Goal: Task Accomplishment & Management: Manage account settings

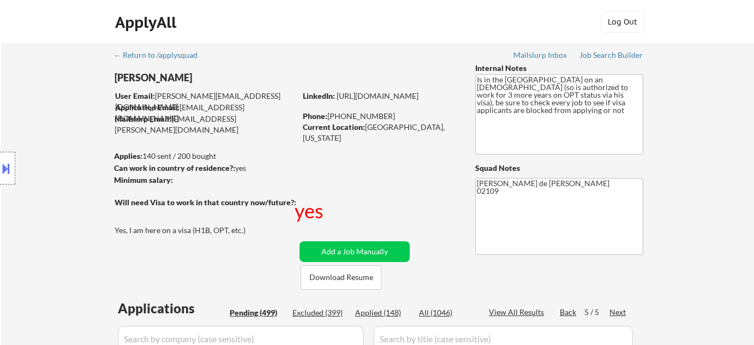
select select ""pending""
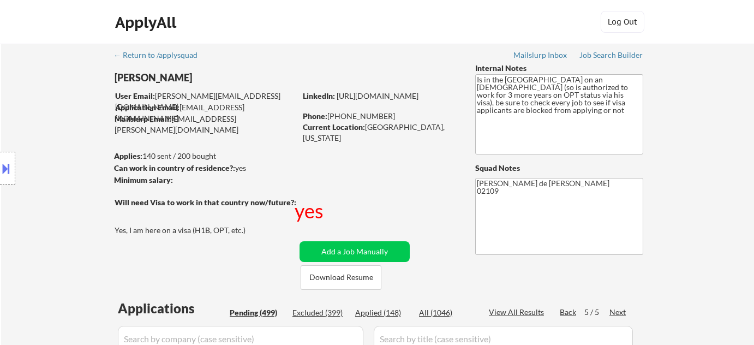
select select ""pending""
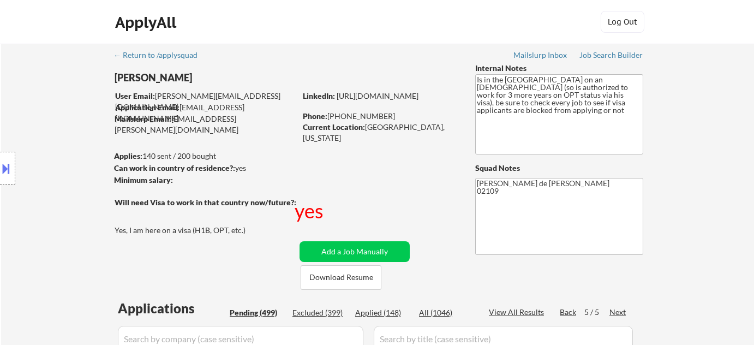
select select ""pending""
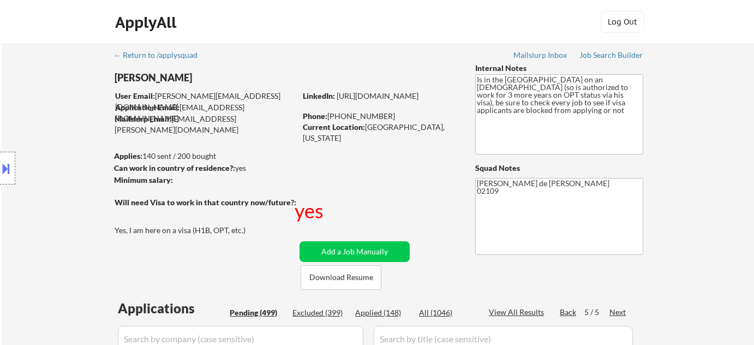
select select ""pending""
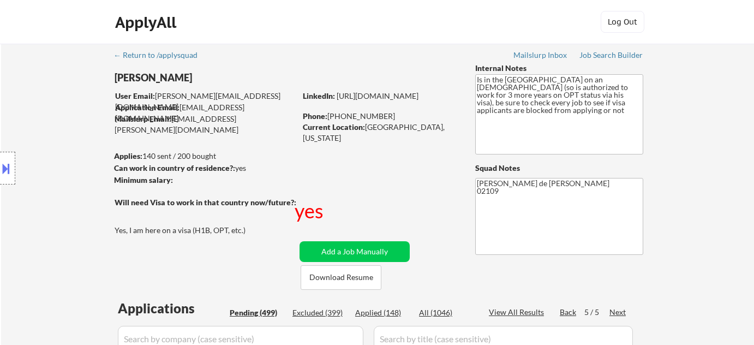
select select ""pending""
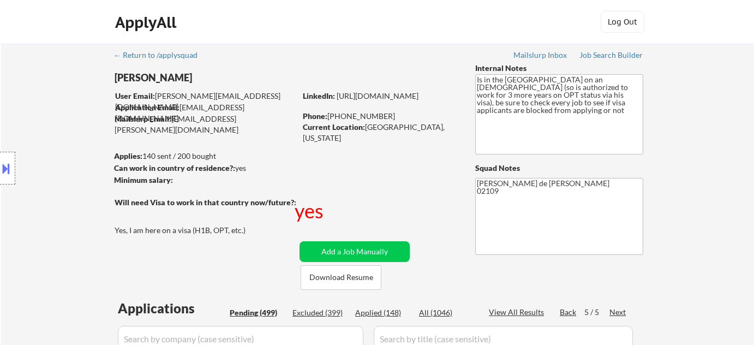
select select ""pending""
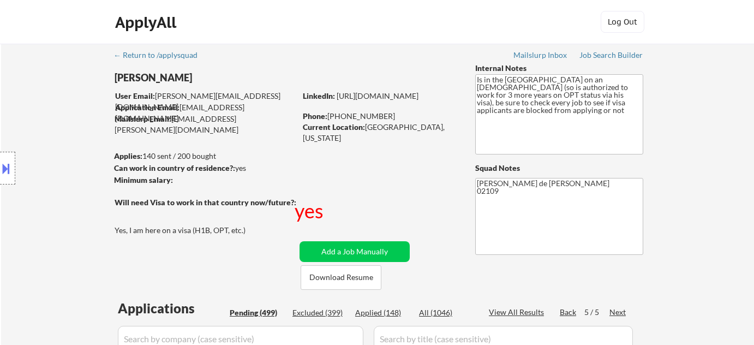
select select ""pending""
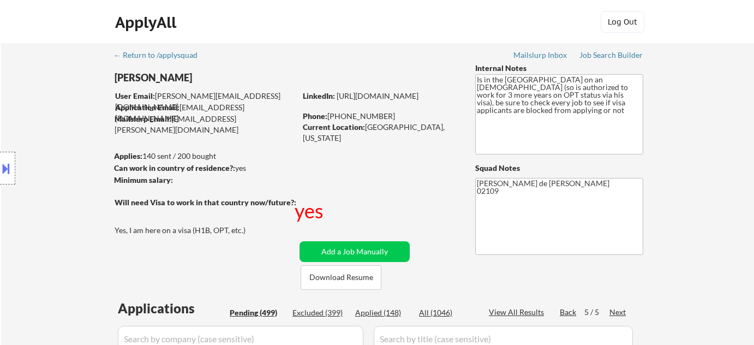
select select ""pending""
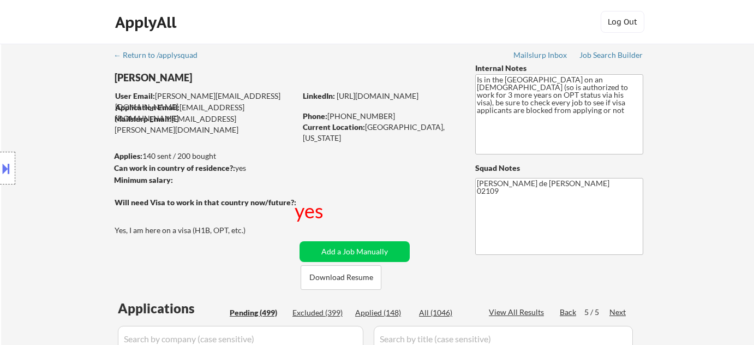
select select ""pending""
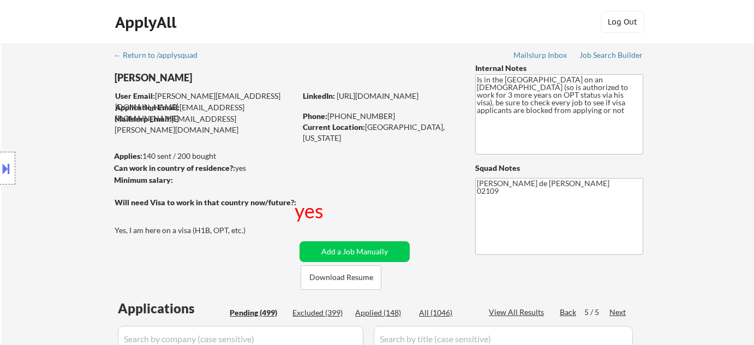
select select ""pending""
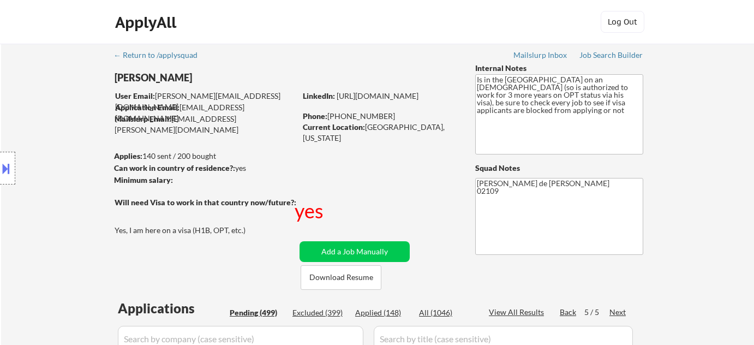
select select ""pending""
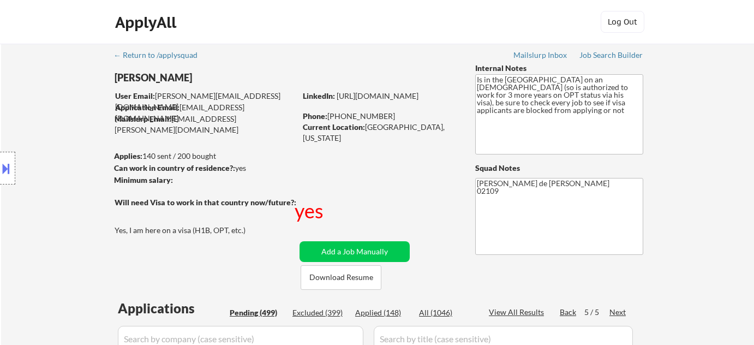
select select ""pending""
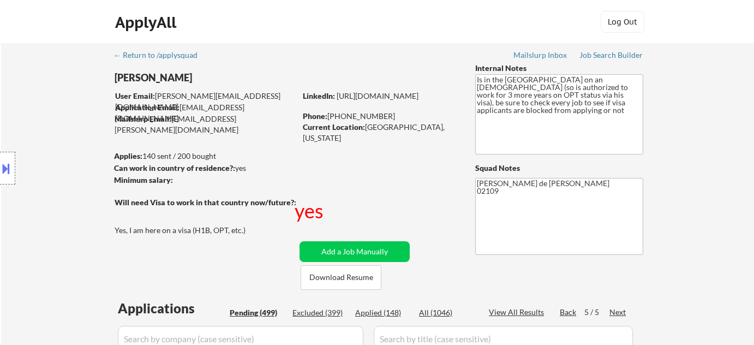
select select ""pending""
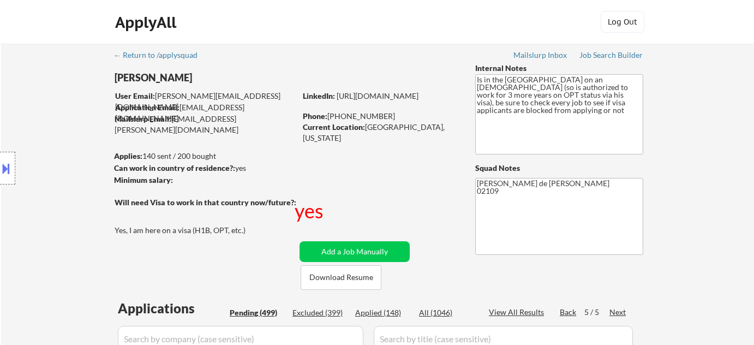
select select ""pending""
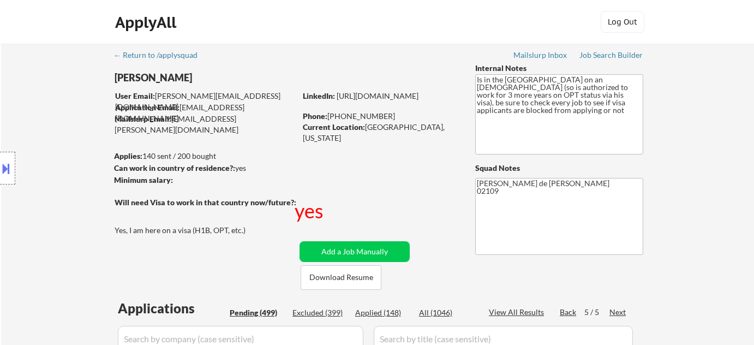
select select ""pending""
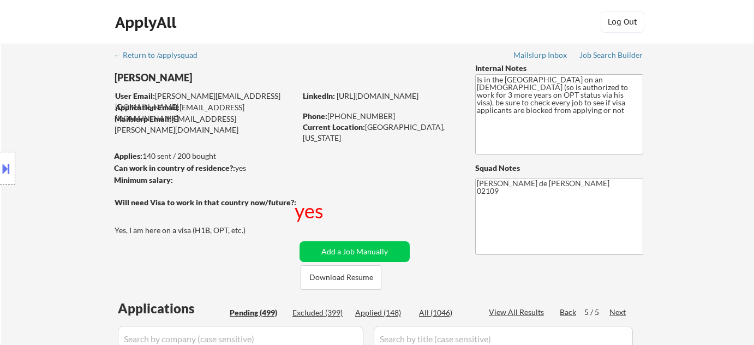
select select ""pending""
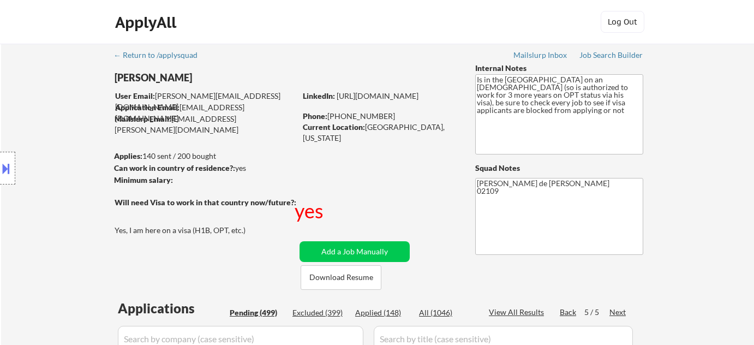
select select ""pending""
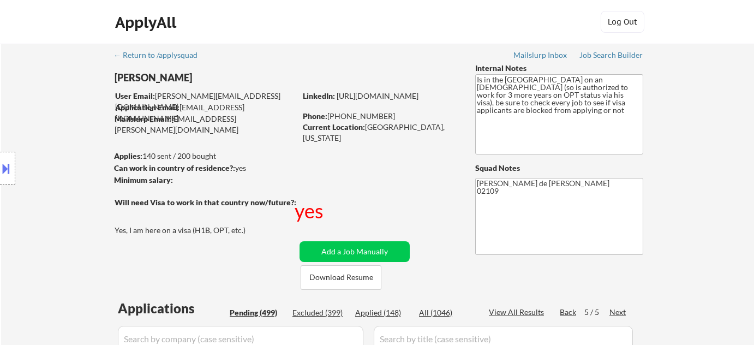
select select ""pending""
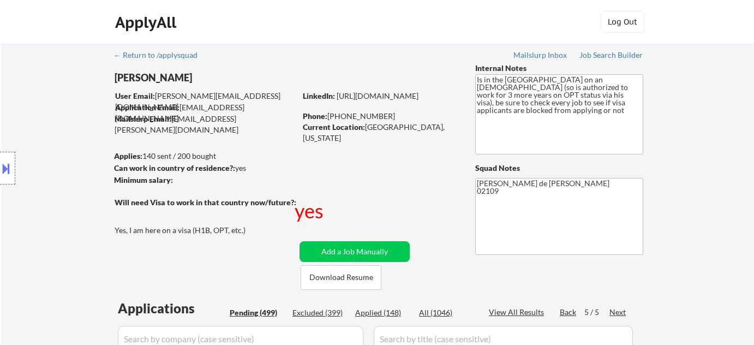
select select ""pending""
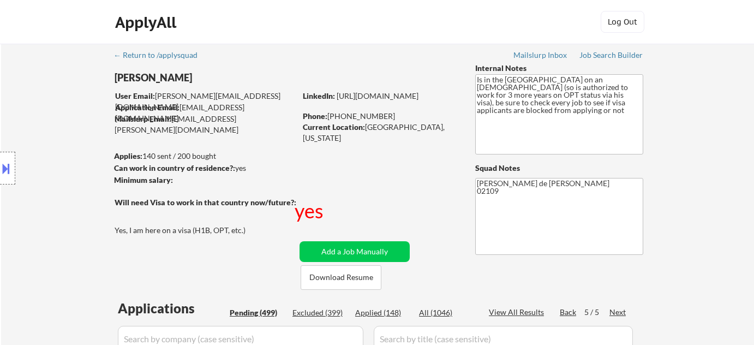
select select ""pending""
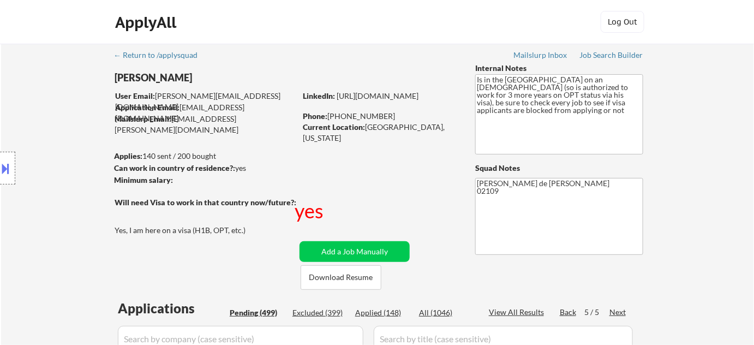
scroll to position [1175, 0]
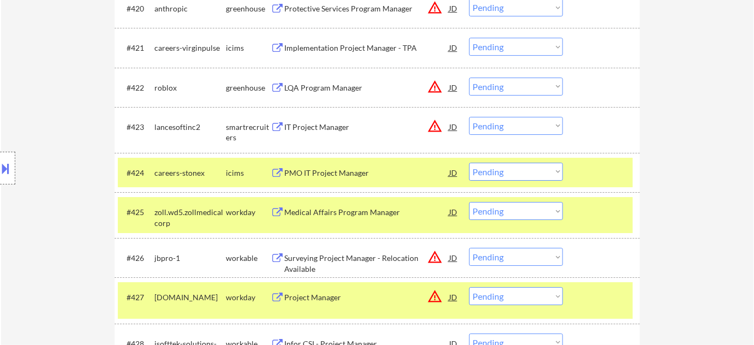
click at [498, 170] on select "Choose an option... Pending Applied Excluded (Questions) Excluded (Expired) Exc…" at bounding box center [516, 172] width 94 height 18
click at [469, 163] on select "Choose an option... Pending Applied Excluded (Questions) Excluded (Expired) Exc…" at bounding box center [516, 172] width 94 height 18
select select ""pending""
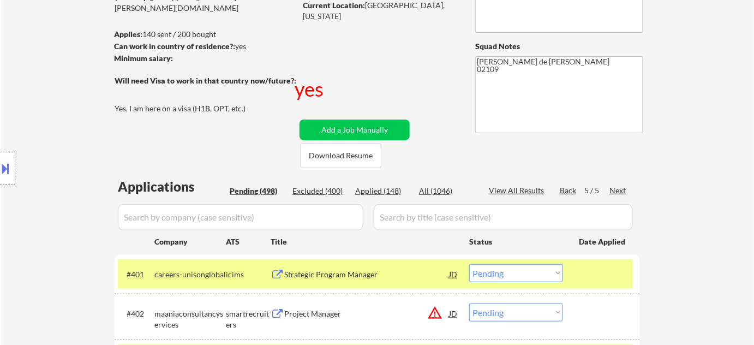
scroll to position [148, 0]
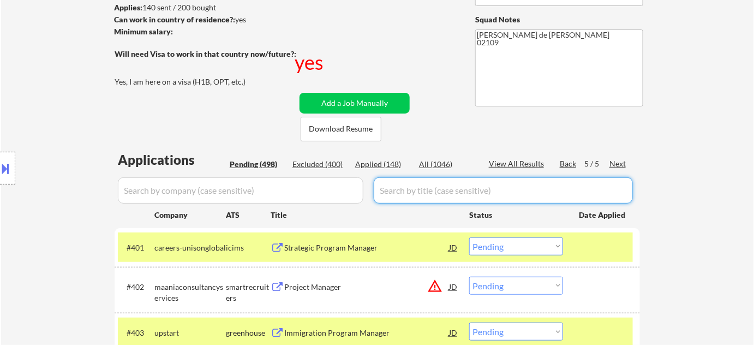
click at [255, 160] on div "Pending (498)" at bounding box center [257, 164] width 55 height 11
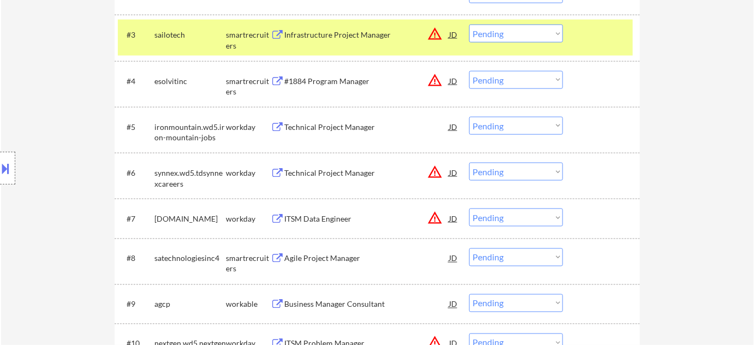
scroll to position [546, 0]
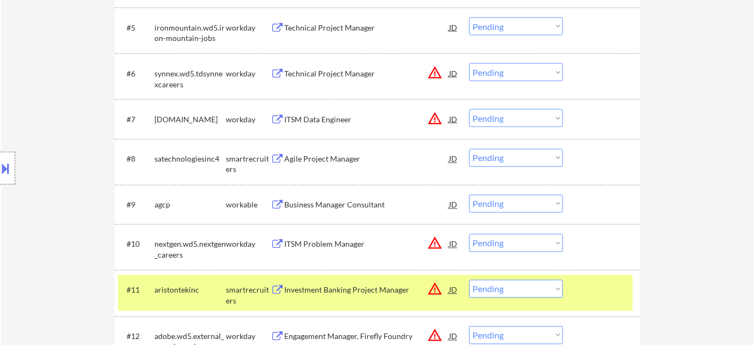
click at [365, 207] on div "Business Manager Consultant" at bounding box center [366, 205] width 165 height 11
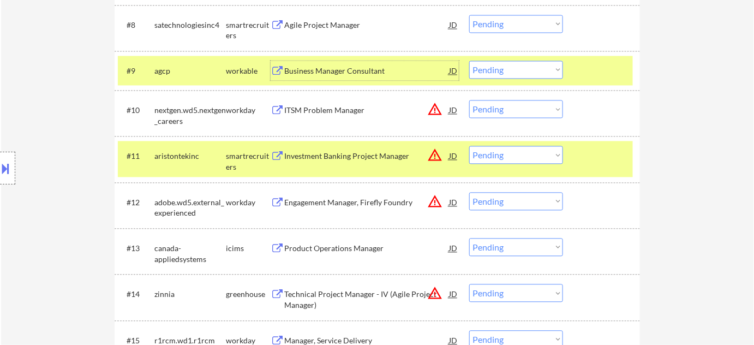
scroll to position [694, 0]
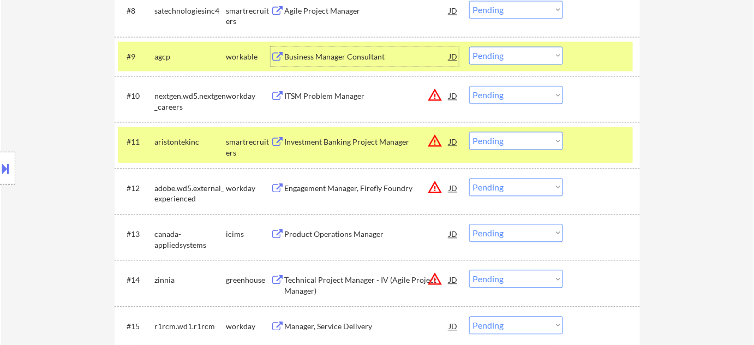
click at [329, 231] on div "Product Operations Manager" at bounding box center [366, 234] width 165 height 11
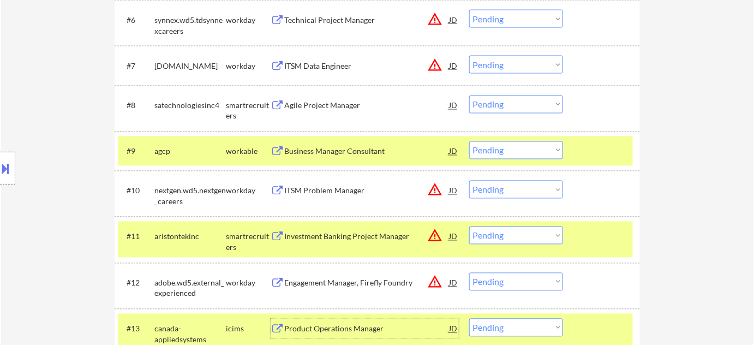
scroll to position [595, 0]
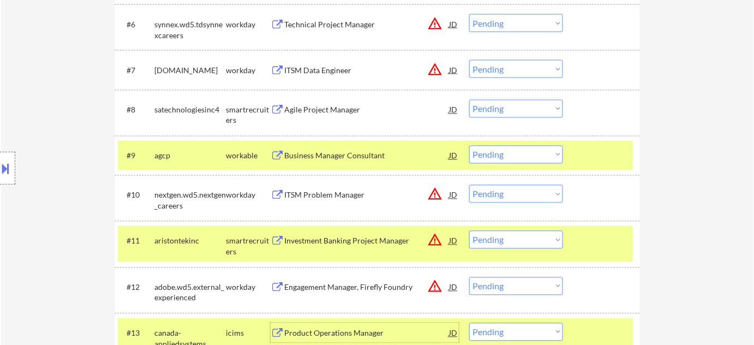
click at [556, 155] on select "Choose an option... Pending Applied Excluded (Questions) Excluded (Expired) Exc…" at bounding box center [516, 155] width 94 height 18
click at [469, 146] on select "Choose an option... Pending Applied Excluded (Questions) Excluded (Expired) Exc…" at bounding box center [516, 155] width 94 height 18
select select ""pending""
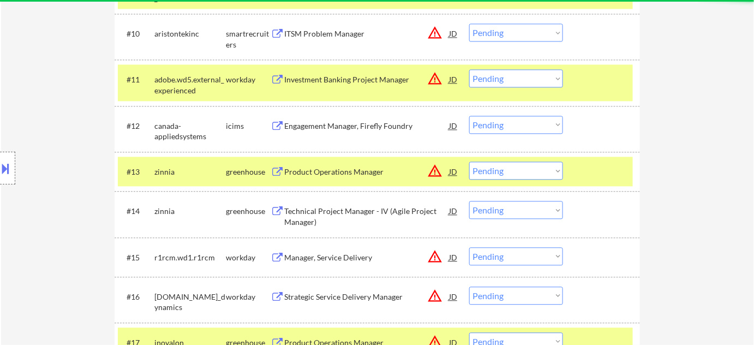
scroll to position [794, 0]
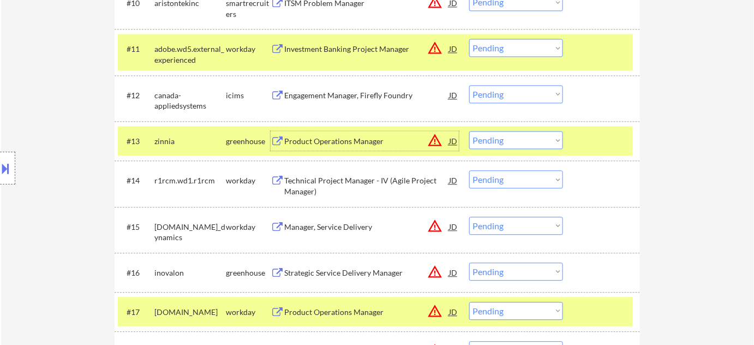
click at [332, 142] on div "Product Operations Manager" at bounding box center [366, 141] width 165 height 11
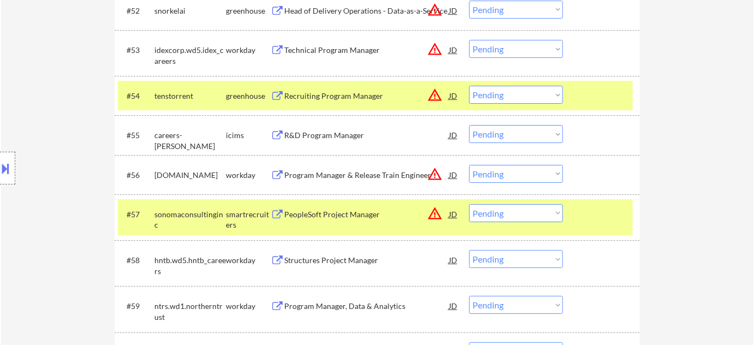
scroll to position [2733, 0]
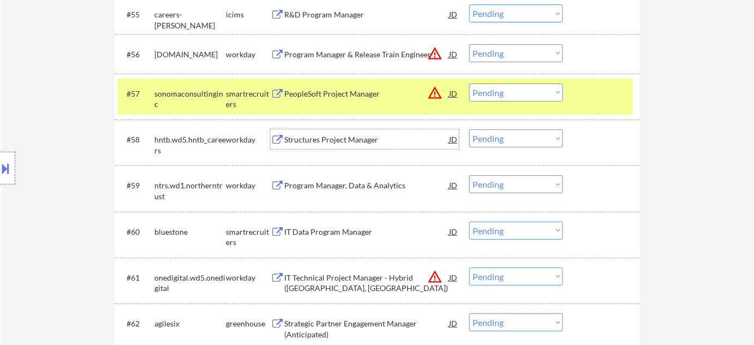
click at [350, 144] on div "Structures Project Manager" at bounding box center [366, 139] width 165 height 11
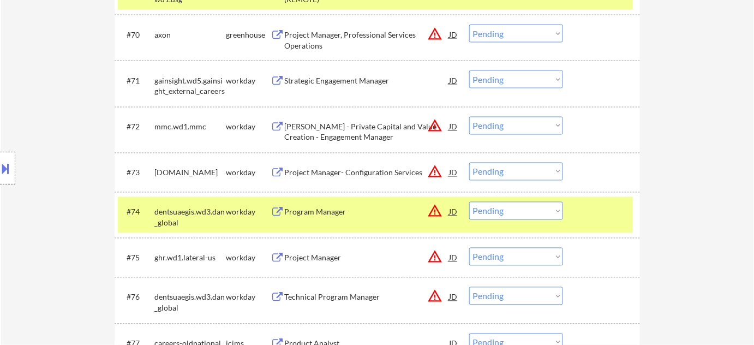
scroll to position [3378, 0]
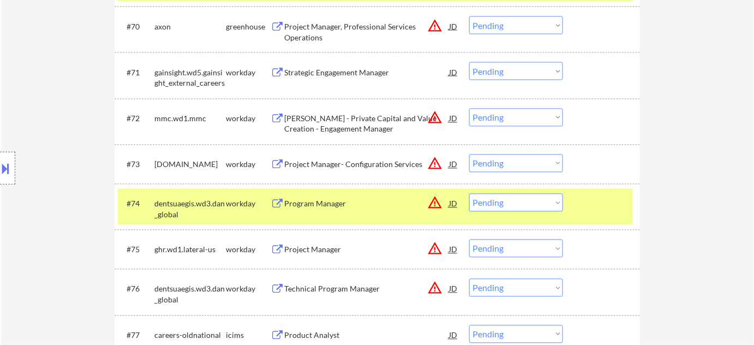
click at [69, 169] on div "Location Inclusions:" at bounding box center [97, 168] width 195 height 203
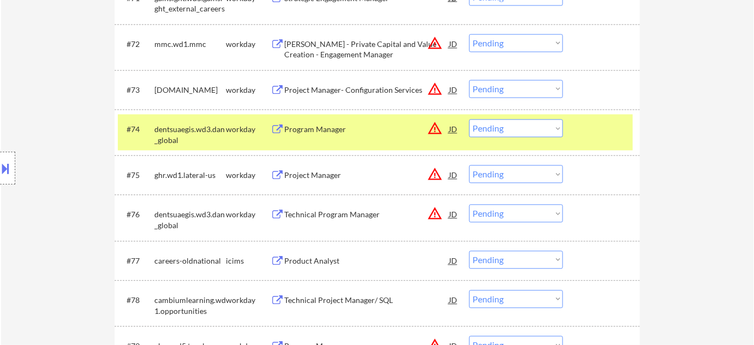
scroll to position [3477, 0]
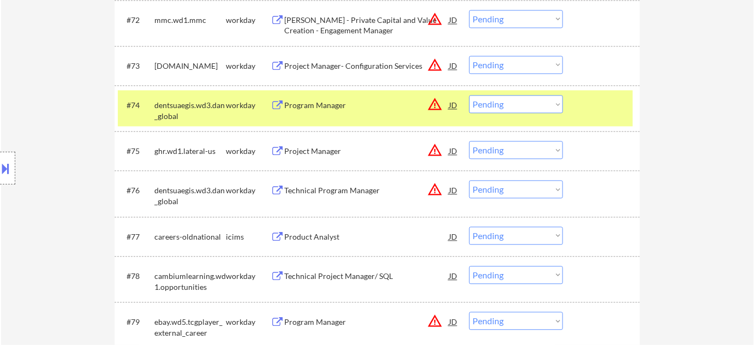
click at [338, 182] on div "Technical Program Manager" at bounding box center [366, 190] width 165 height 20
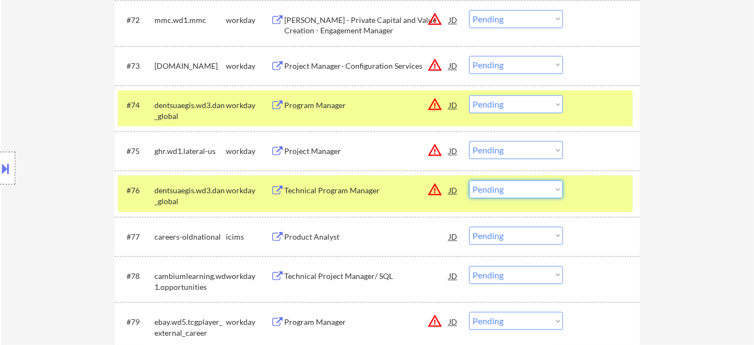
click at [498, 197] on select "Choose an option... Pending Applied Excluded (Questions) Excluded (Expired) Exc…" at bounding box center [516, 189] width 94 height 18
click at [469, 180] on select "Choose an option... Pending Applied Excluded (Questions) Excluded (Expired) Exc…" at bounding box center [516, 189] width 94 height 18
click at [330, 100] on div "Program Manager" at bounding box center [366, 105] width 165 height 11
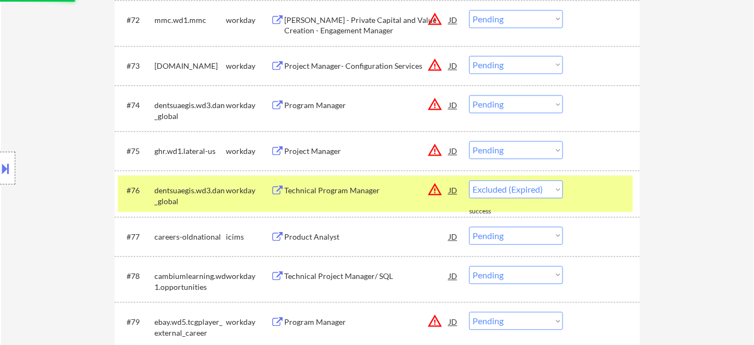
select select ""pending""
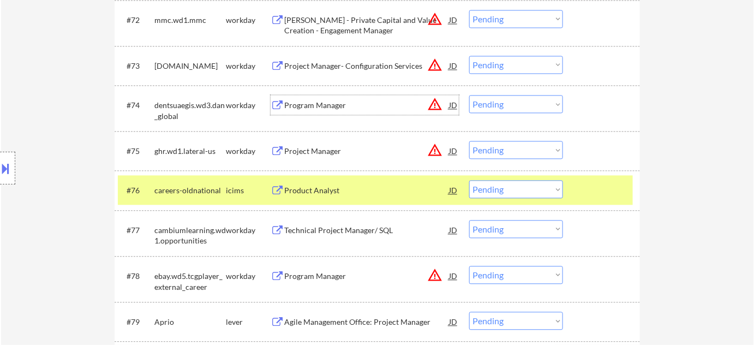
click at [540, 102] on select "Choose an option... Pending Applied Excluded (Questions) Excluded (Expired) Exc…" at bounding box center [516, 104] width 94 height 18
click at [469, 95] on select "Choose an option... Pending Applied Excluded (Questions) Excluded (Expired) Exc…" at bounding box center [516, 104] width 94 height 18
select select ""pending""
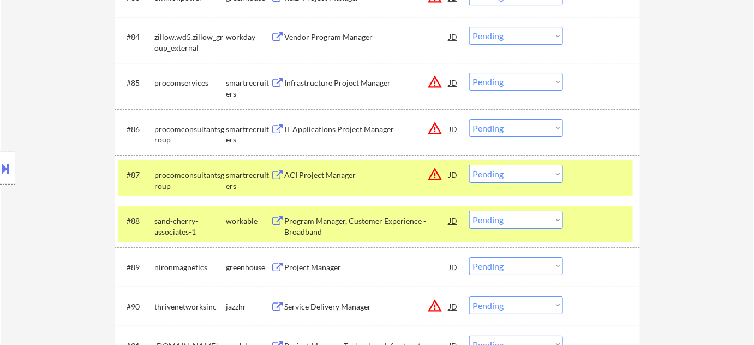
scroll to position [3974, 0]
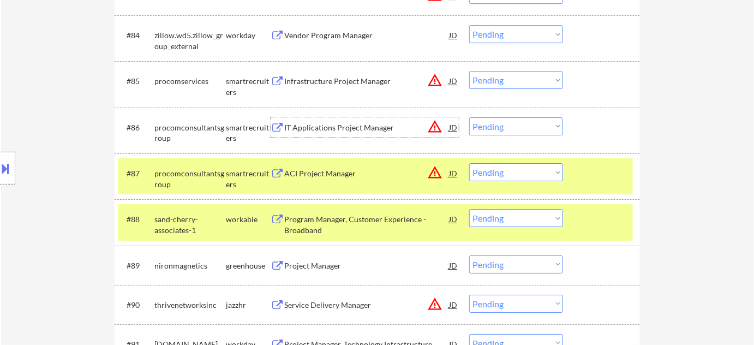
click at [360, 128] on div "IT Applications Project Manager" at bounding box center [366, 127] width 165 height 11
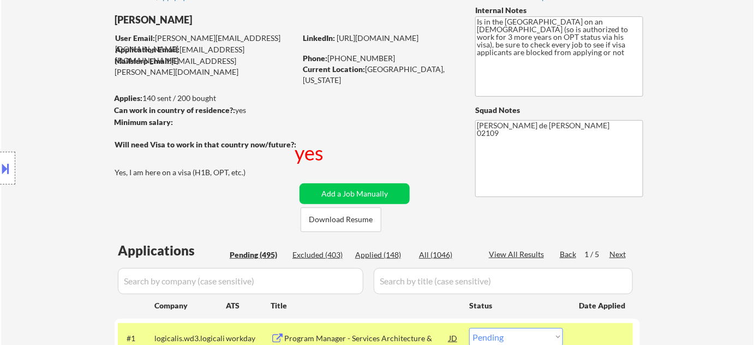
scroll to position [99, 0]
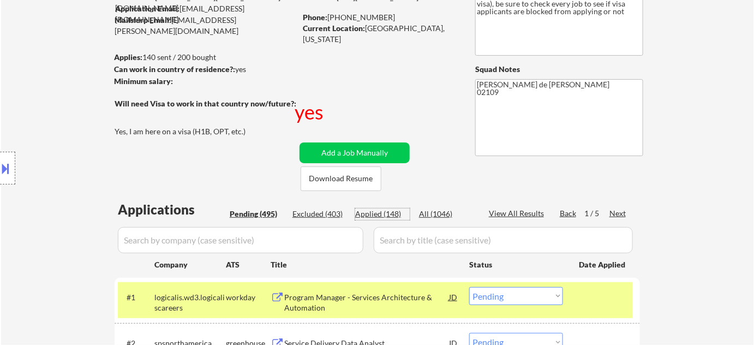
click at [361, 215] on div "Applied (148)" at bounding box center [382, 214] width 55 height 11
click at [331, 237] on input "input" at bounding box center [241, 240] width 246 height 26
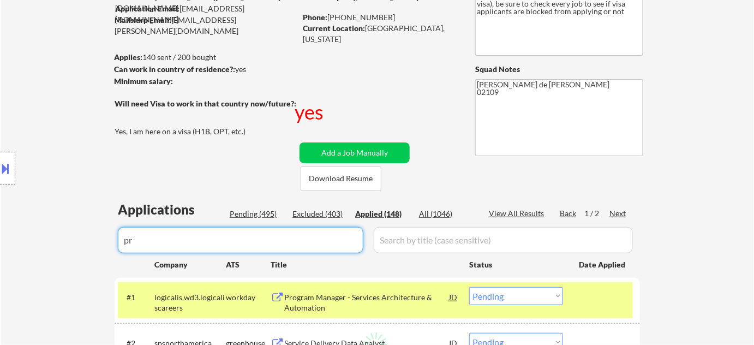
type input "pro"
select select ""applied""
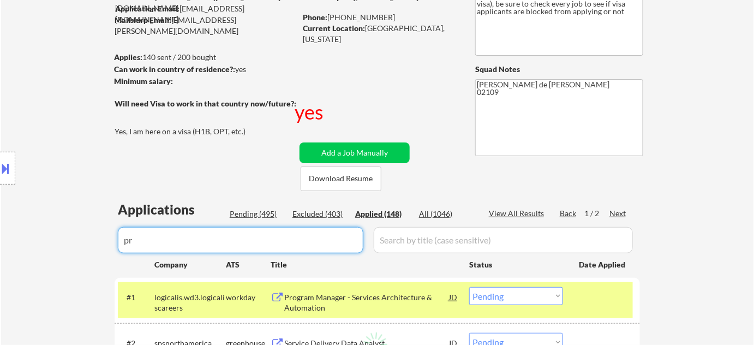
select select ""applied""
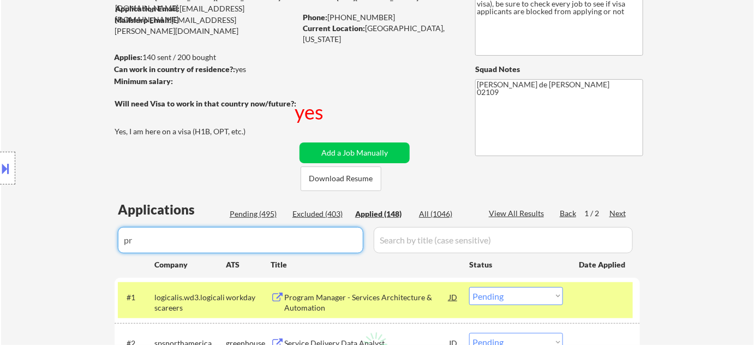
select select ""applied""
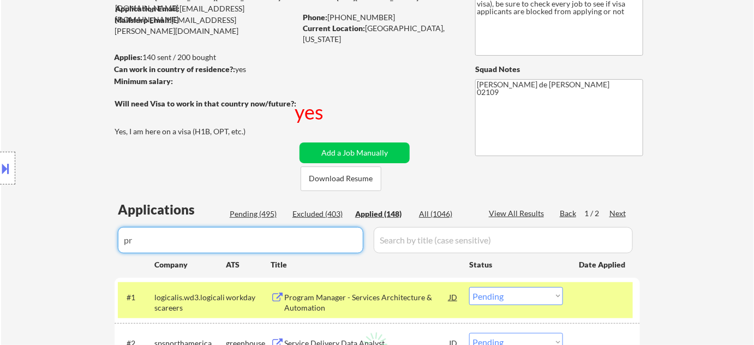
select select ""applied""
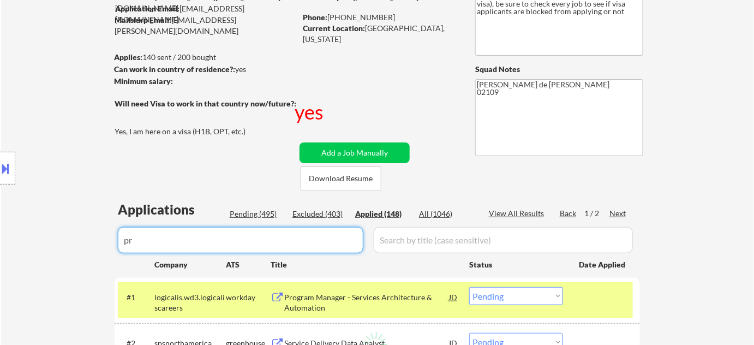
select select ""applied""
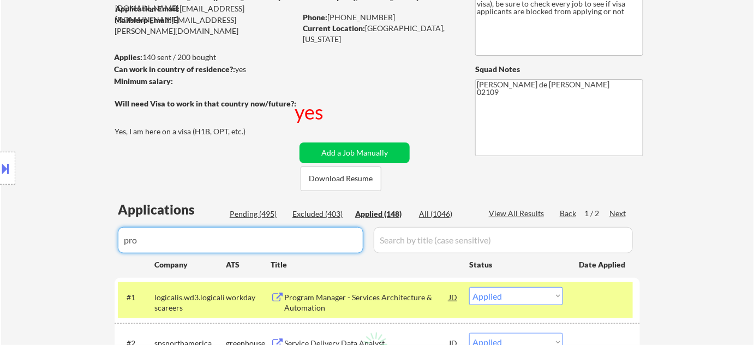
select select ""applied""
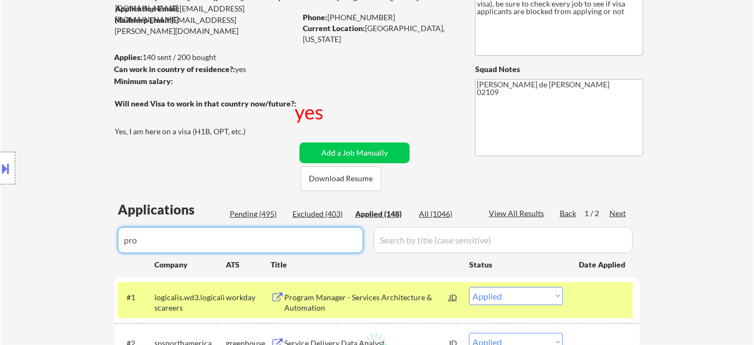
select select ""applied""
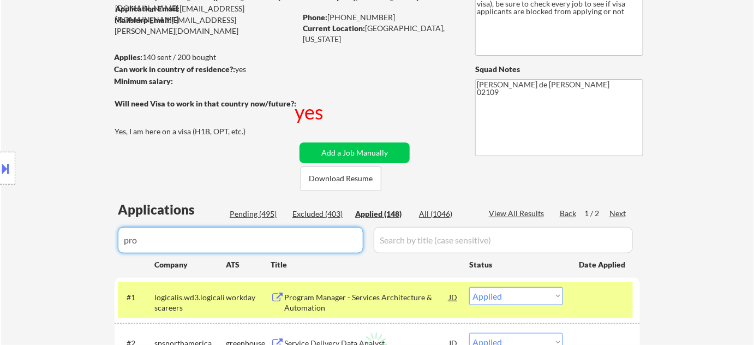
select select ""applied""
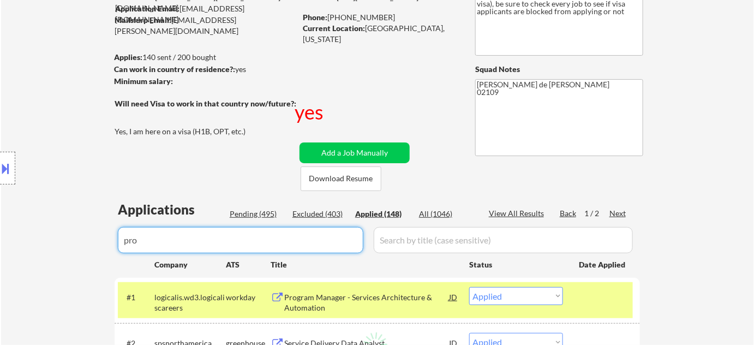
select select ""applied""
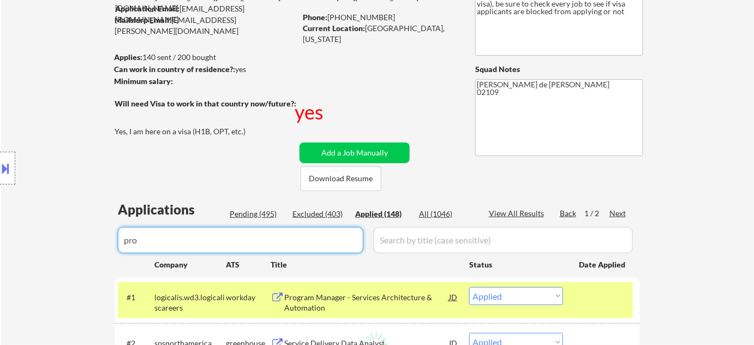
select select ""applied""
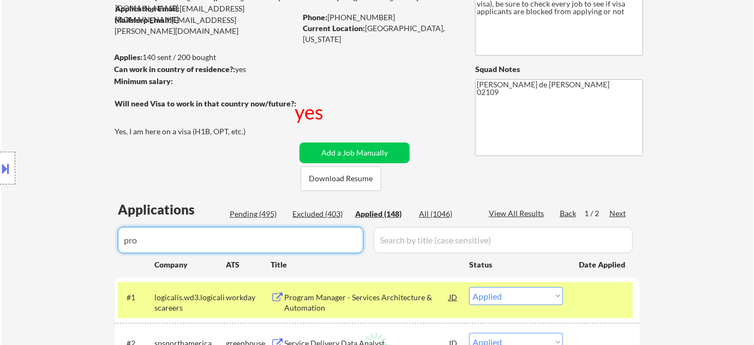
select select ""applied""
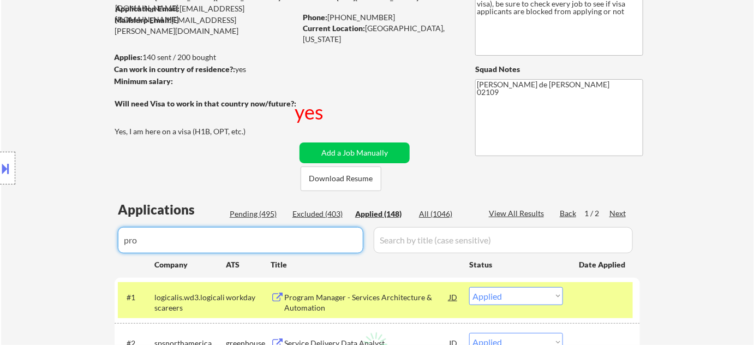
select select ""applied""
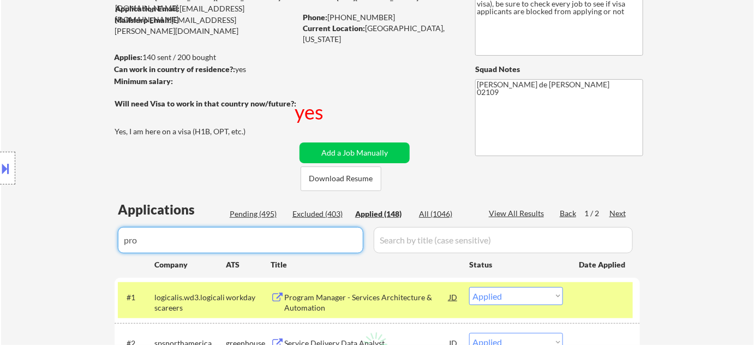
select select ""applied""
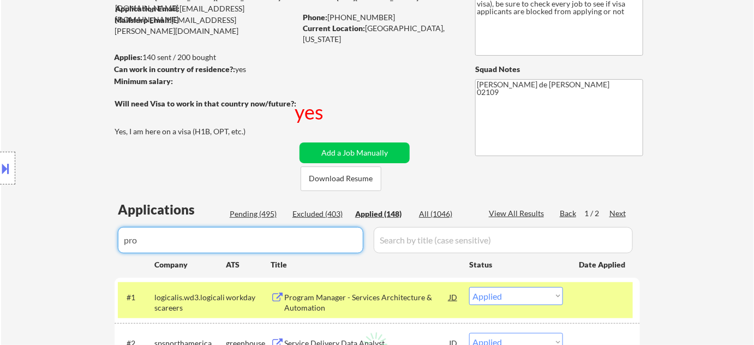
select select ""applied""
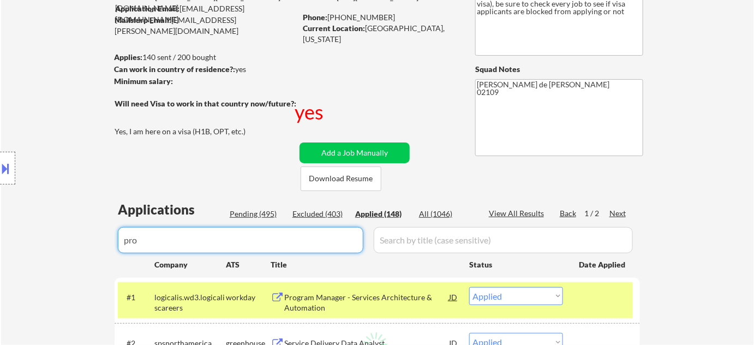
select select ""applied""
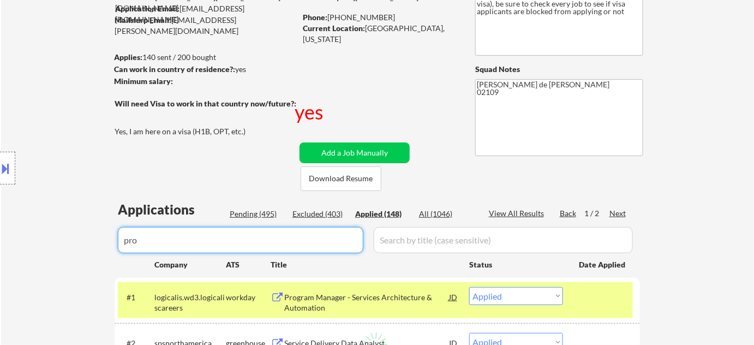
select select ""applied""
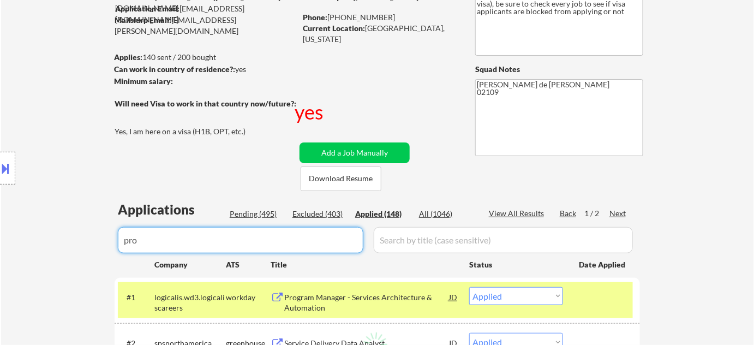
select select ""applied""
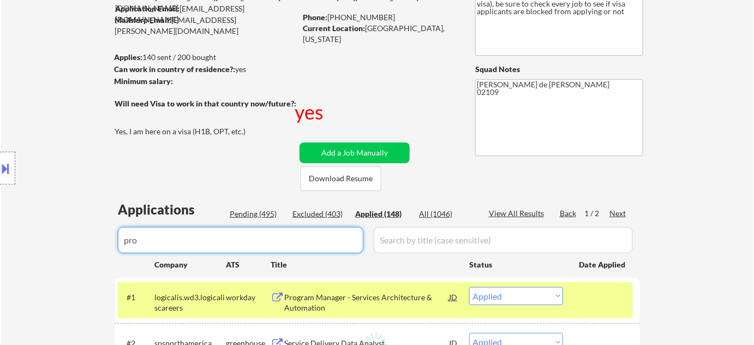
select select ""applied""
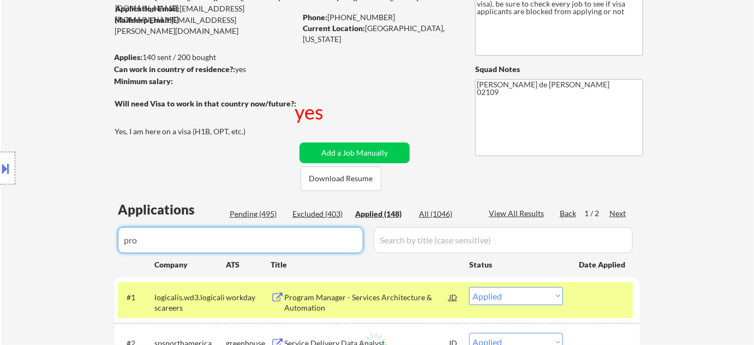
select select ""applied""
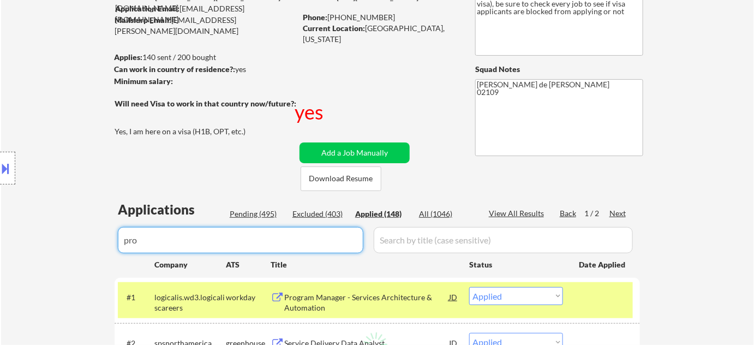
select select ""applied""
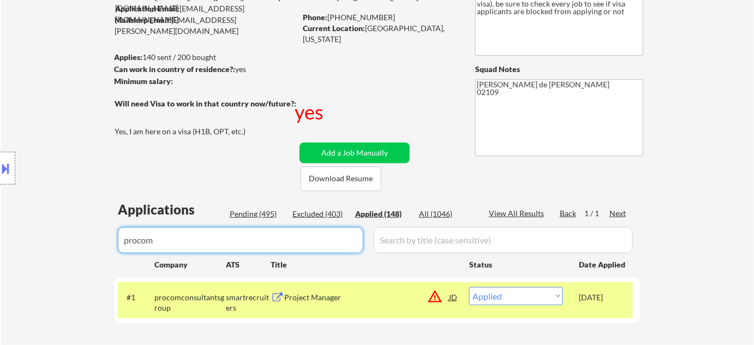
click at [321, 295] on div "Project Manager" at bounding box center [366, 297] width 165 height 11
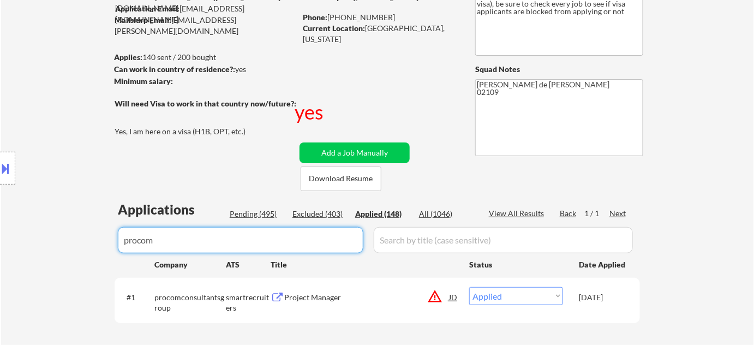
drag, startPoint x: 0, startPoint y: 248, endPoint x: 0, endPoint y: 231, distance: 16.9
click at [0, 231] on body "← Return to /applysquad Mailslurp Inbox Job Search Builder Ankit Malviya User E…" at bounding box center [377, 73] width 754 height 345
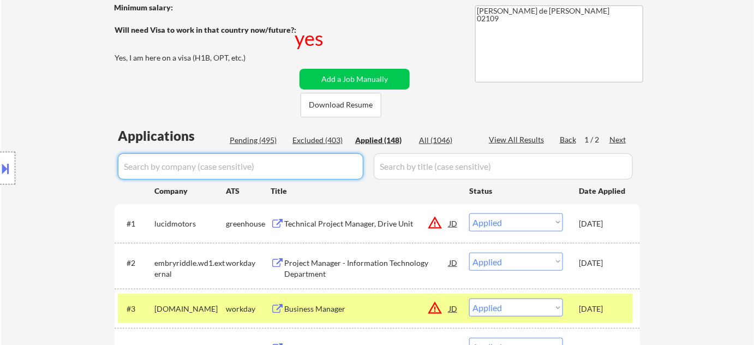
scroll to position [297, 0]
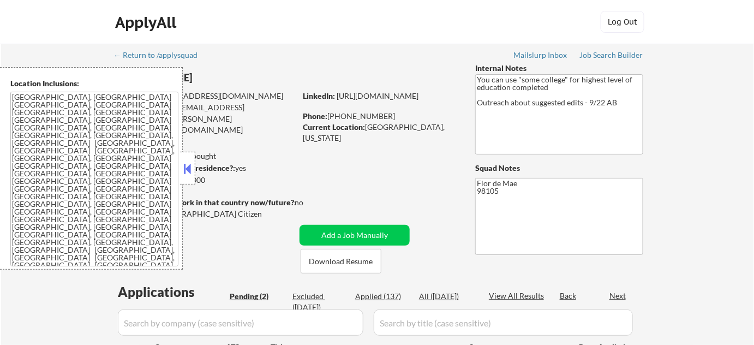
select select ""pending""
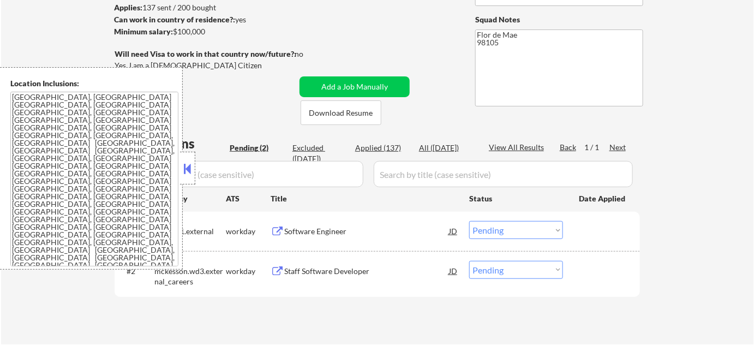
click at [193, 165] on button at bounding box center [188, 168] width 12 height 16
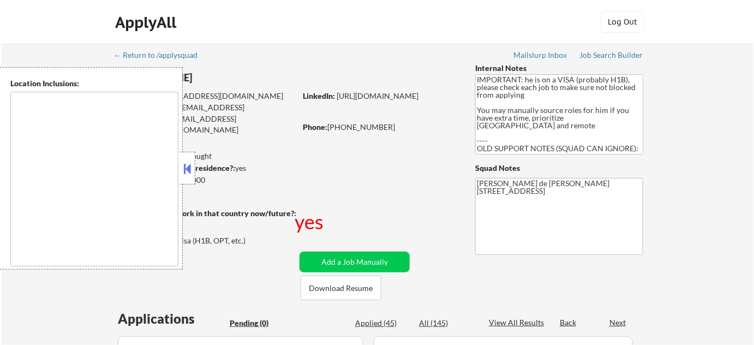
type textarea "[GEOGRAPHIC_DATA], [GEOGRAPHIC_DATA] [GEOGRAPHIC_DATA], [GEOGRAPHIC_DATA] [GEOG…"
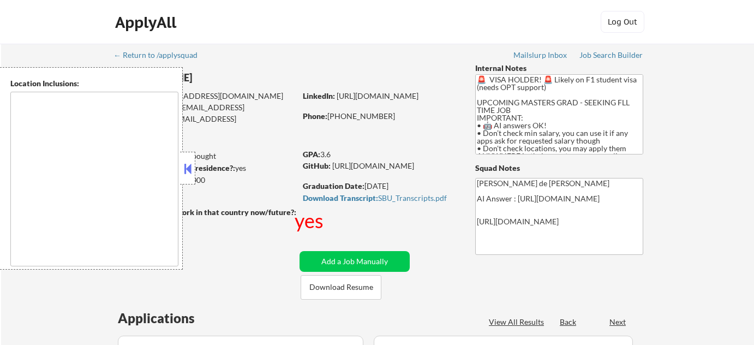
select select ""pending""
type textarea "country:US"
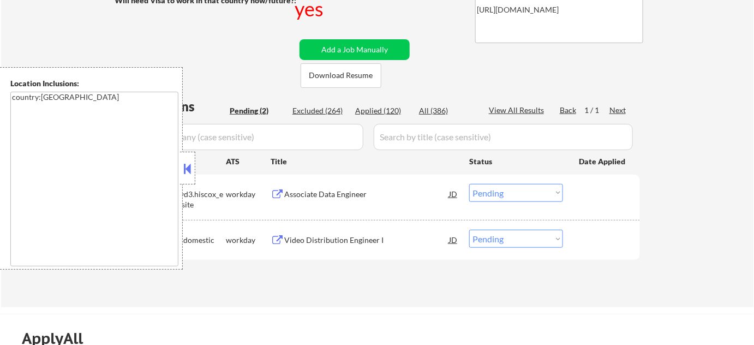
scroll to position [248, 0]
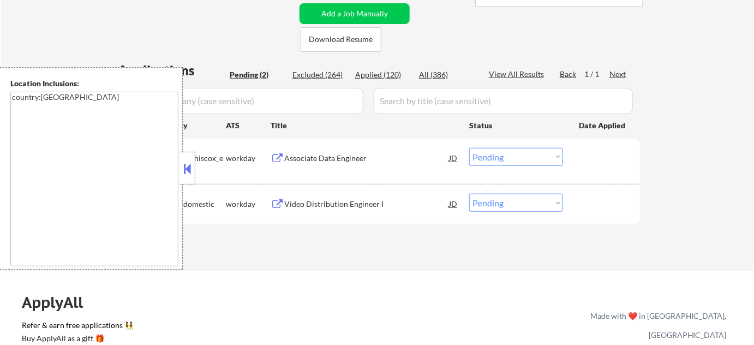
click at [186, 174] on button at bounding box center [188, 168] width 12 height 16
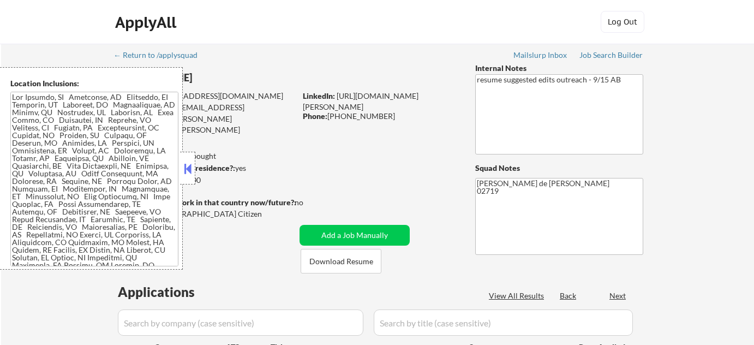
select select ""pending""
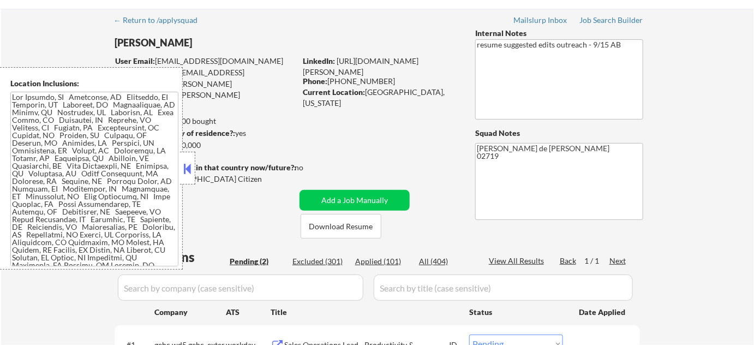
scroll to position [148, 0]
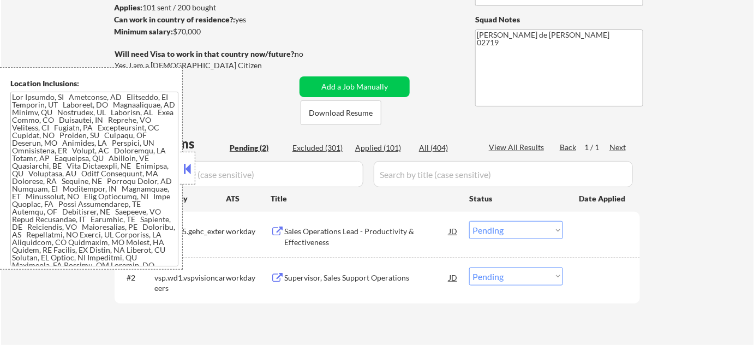
click at [181, 174] on div at bounding box center [187, 168] width 15 height 33
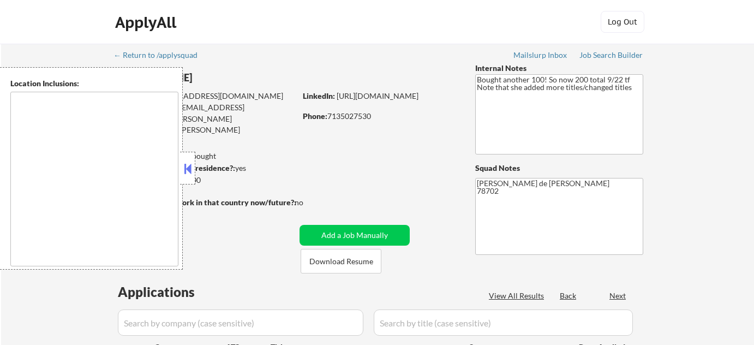
select select ""pending""
type textarea "[GEOGRAPHIC_DATA], [GEOGRAPHIC_DATA] [GEOGRAPHIC_DATA], [GEOGRAPHIC_DATA] [GEOG…"
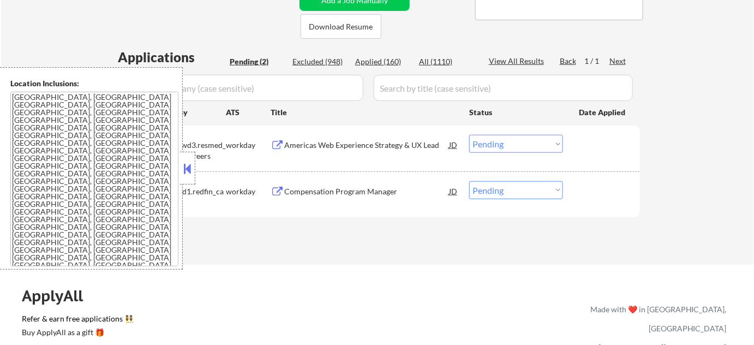
scroll to position [248, 0]
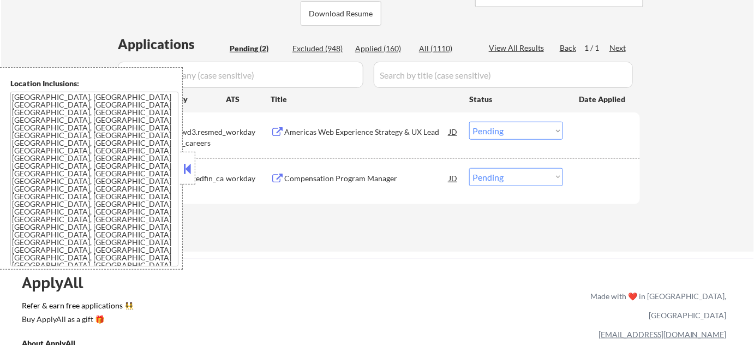
click at [186, 165] on button at bounding box center [188, 168] width 12 height 16
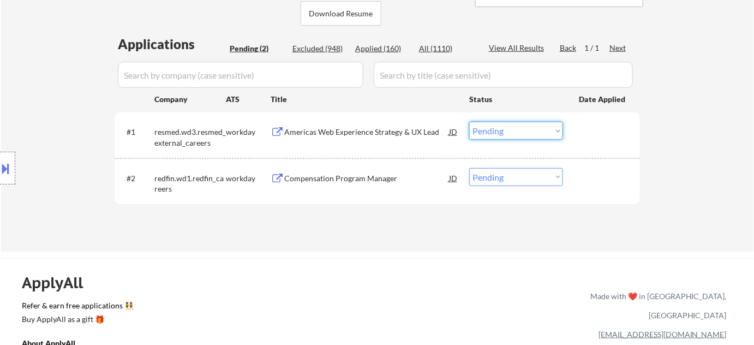
click at [501, 133] on select "Choose an option... Pending Applied Excluded (Questions) Excluded (Expired) Exc…" at bounding box center [516, 131] width 94 height 18
click at [469, 122] on select "Choose an option... Pending Applied Excluded (Questions) Excluded (Expired) Exc…" at bounding box center [516, 131] width 94 height 18
select select ""pending""
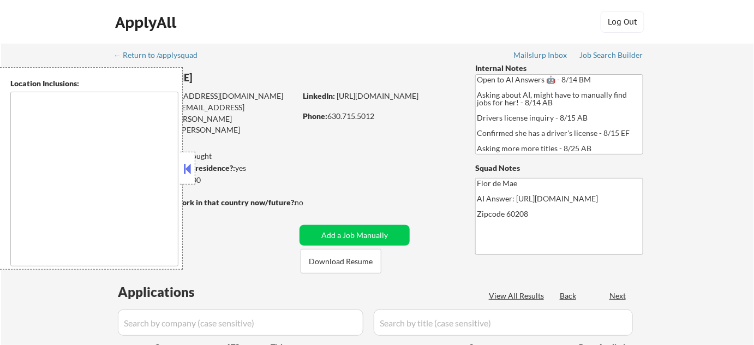
type textarea "[GEOGRAPHIC_DATA], [GEOGRAPHIC_DATA][PERSON_NAME], [GEOGRAPHIC_DATA], [GEOGRAPH…"
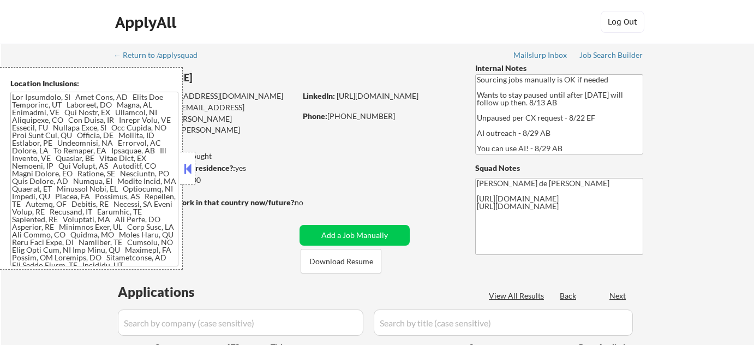
select select ""pending""
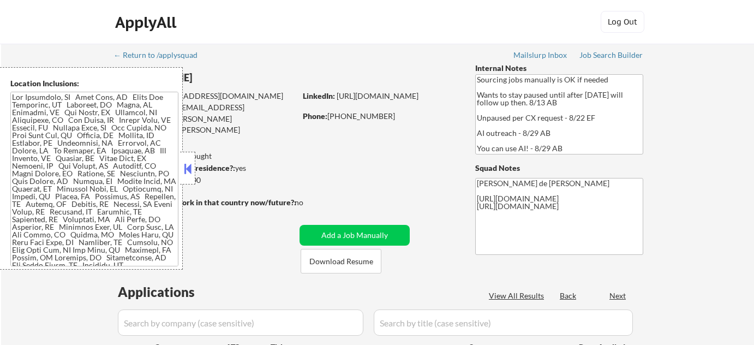
select select ""pending""
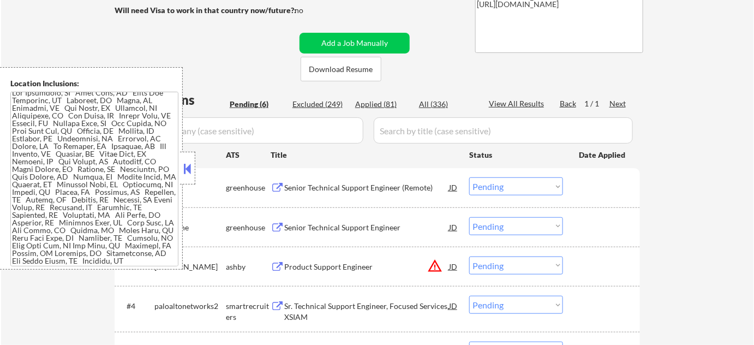
scroll to position [546, 0]
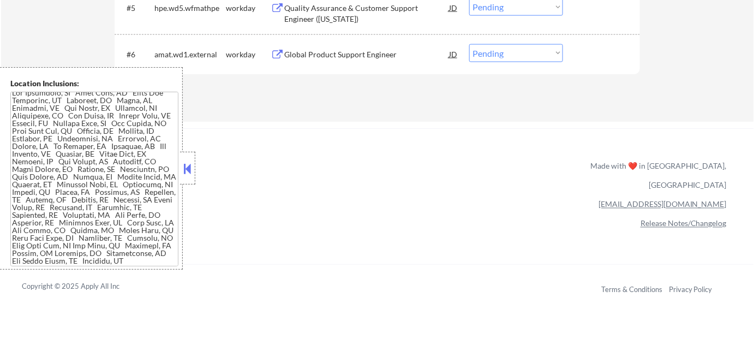
click at [190, 164] on button at bounding box center [188, 168] width 12 height 16
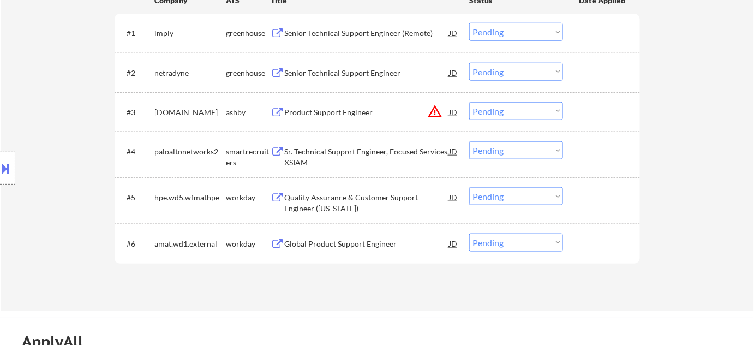
scroll to position [297, 0]
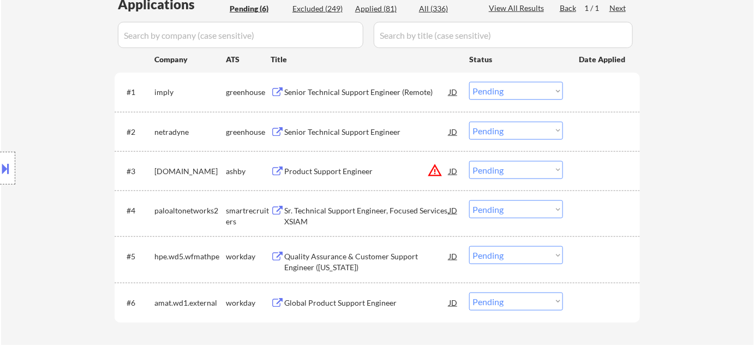
click at [436, 168] on button "warning_amber" at bounding box center [434, 170] width 15 height 15
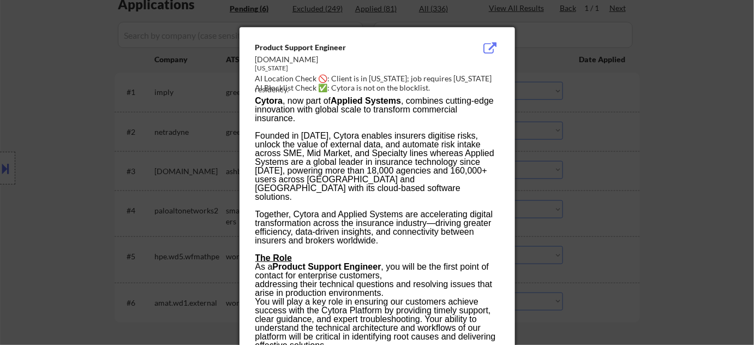
click at [688, 172] on div at bounding box center [377, 172] width 754 height 345
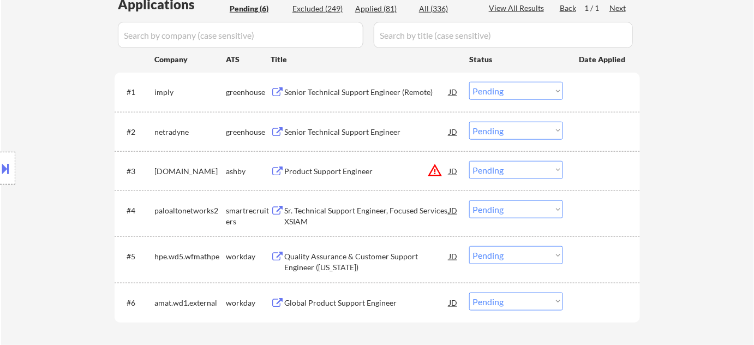
click at [546, 174] on select "Choose an option... Pending Applied Excluded (Questions) Excluded (Expired) Exc…" at bounding box center [516, 170] width 94 height 18
click at [469, 161] on select "Choose an option... Pending Applied Excluded (Questions) Excluded (Expired) Exc…" at bounding box center [516, 170] width 94 height 18
select select ""pending""
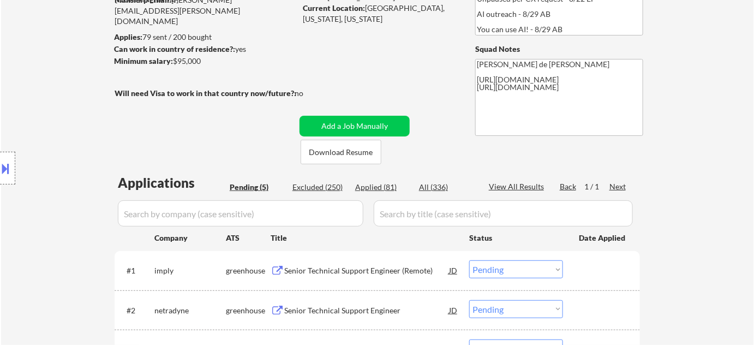
scroll to position [49, 0]
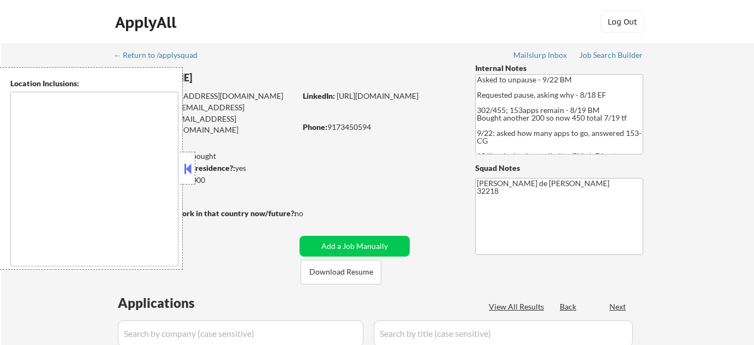
select select ""pending""
type textarea "remote"
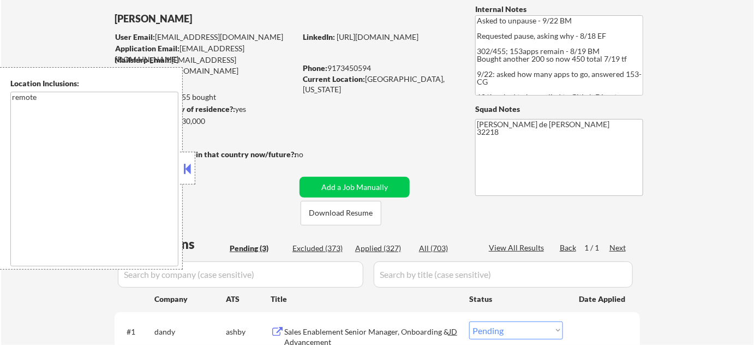
scroll to position [148, 0]
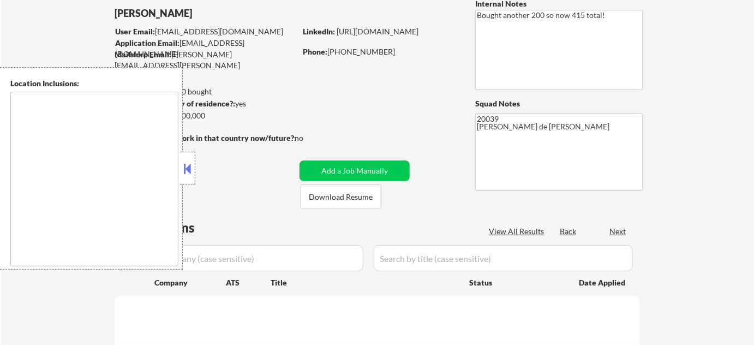
scroll to position [248, 0]
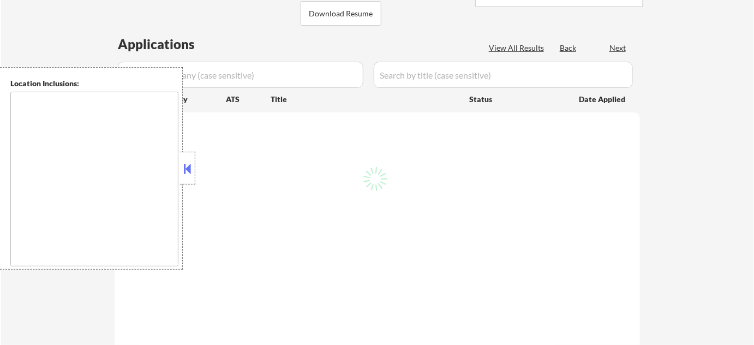
click at [194, 172] on div at bounding box center [187, 168] width 15 height 33
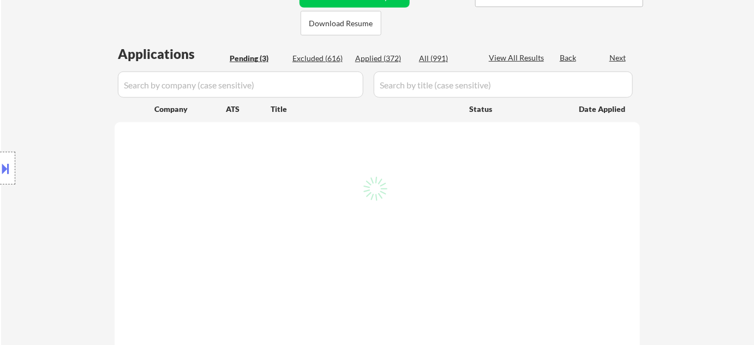
select select ""pending""
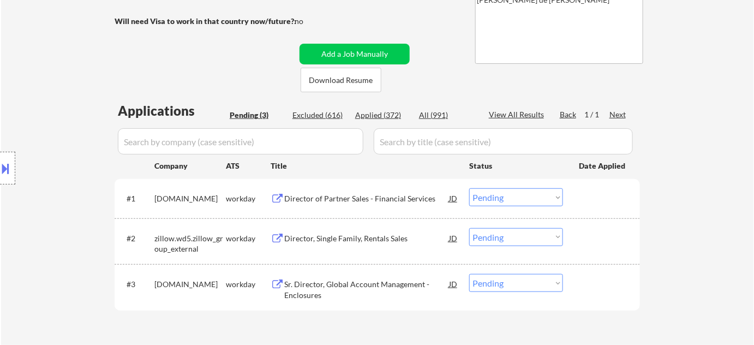
scroll to position [148, 0]
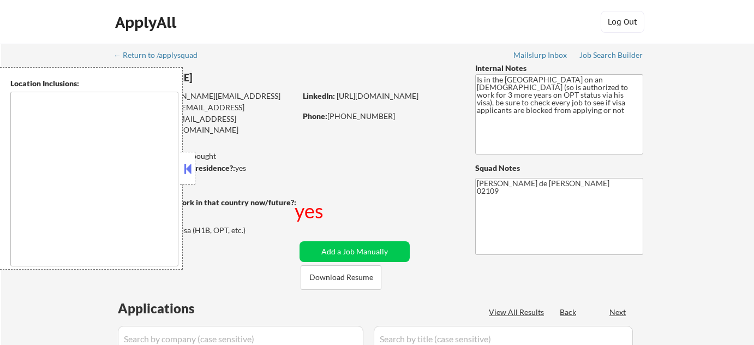
select select ""pending""
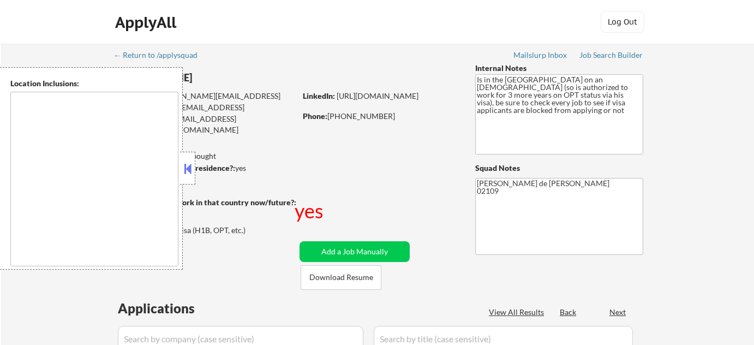
select select ""pending""
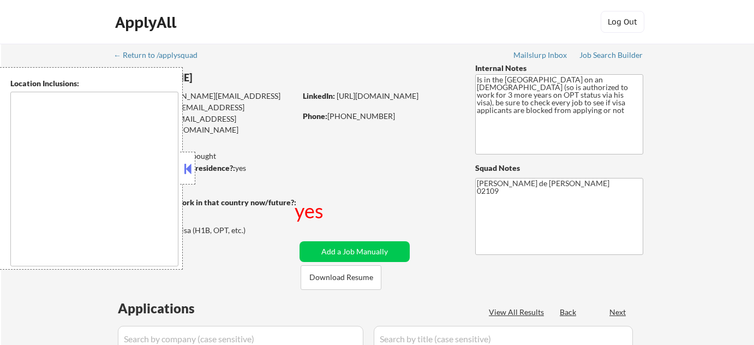
select select ""pending""
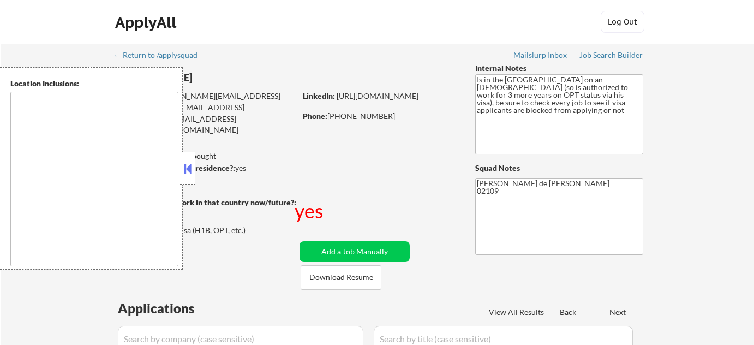
select select ""pending""
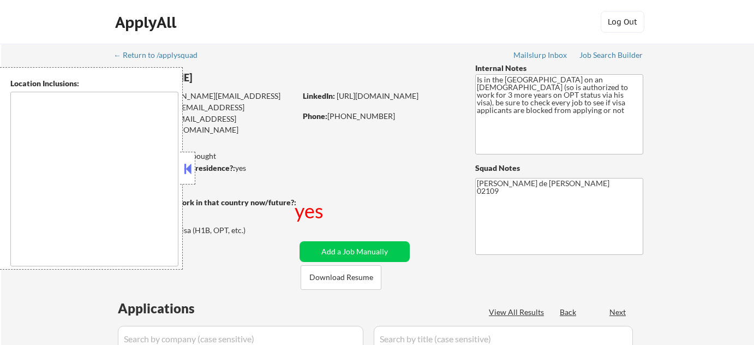
select select ""pending""
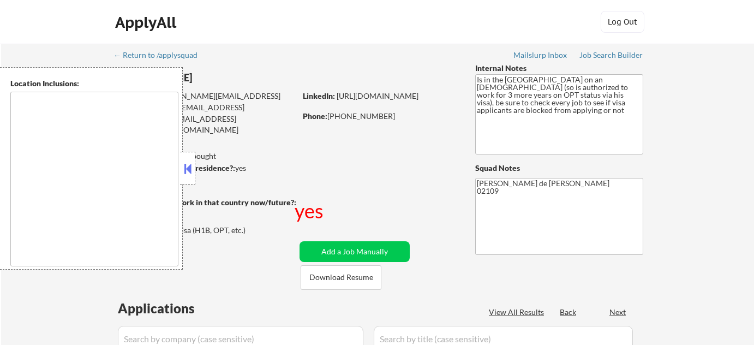
select select ""pending""
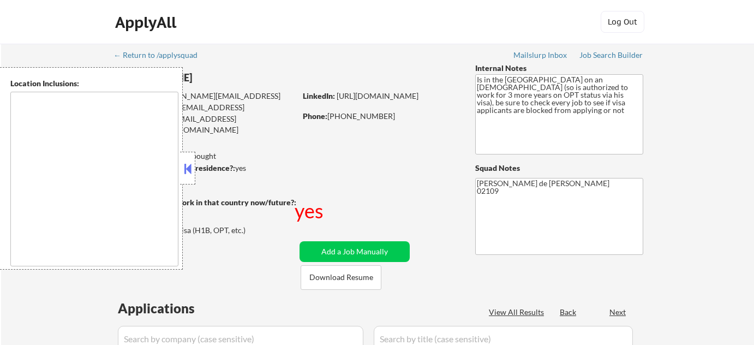
select select ""pending""
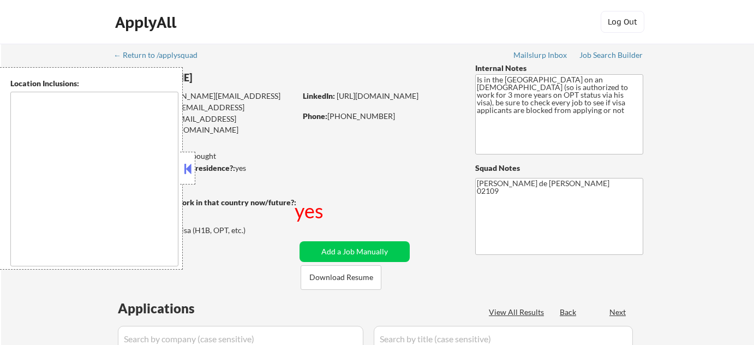
select select ""pending""
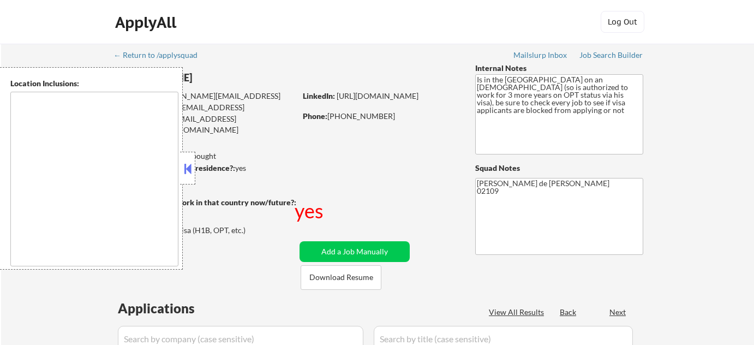
select select ""pending""
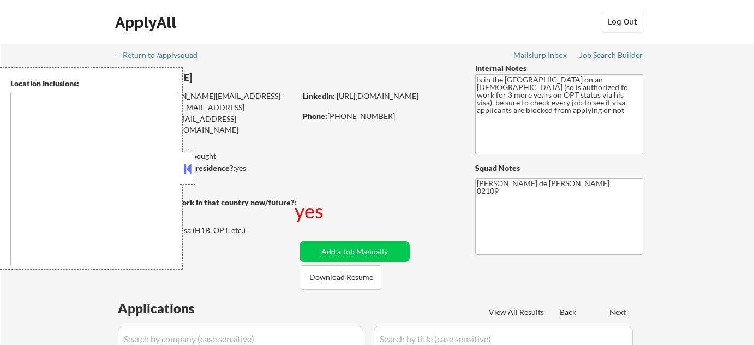
select select ""pending""
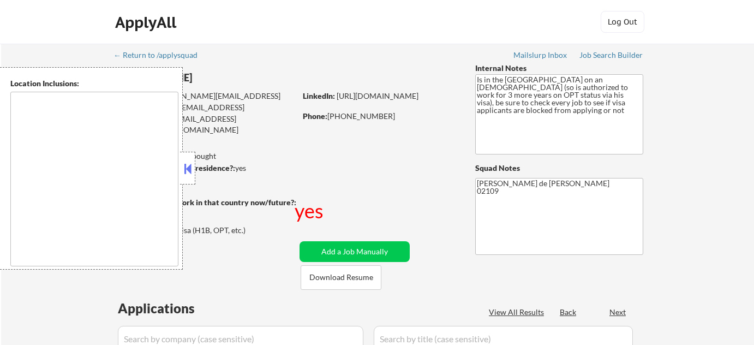
select select ""pending""
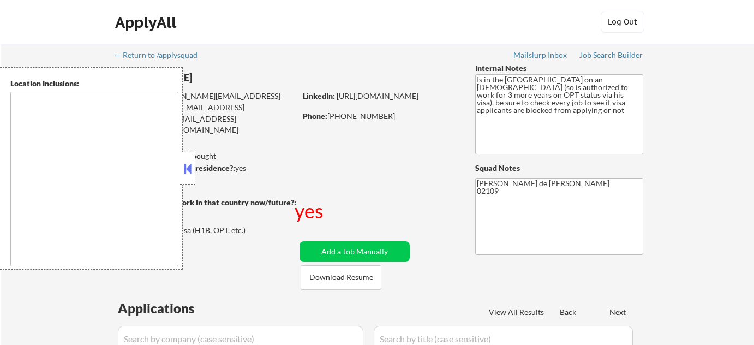
select select ""pending""
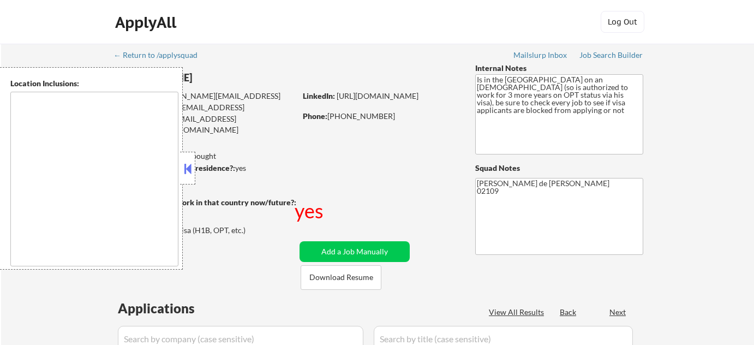
select select ""pending""
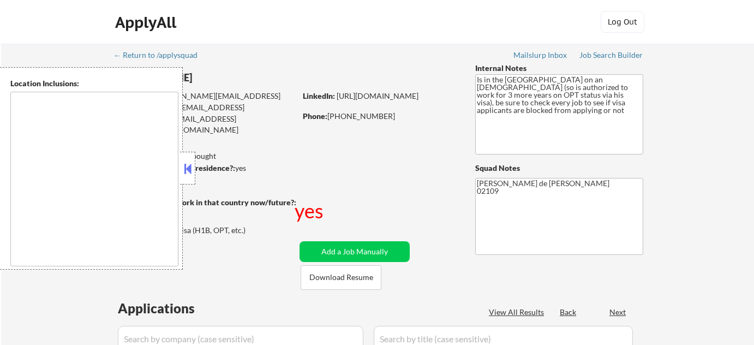
select select ""pending""
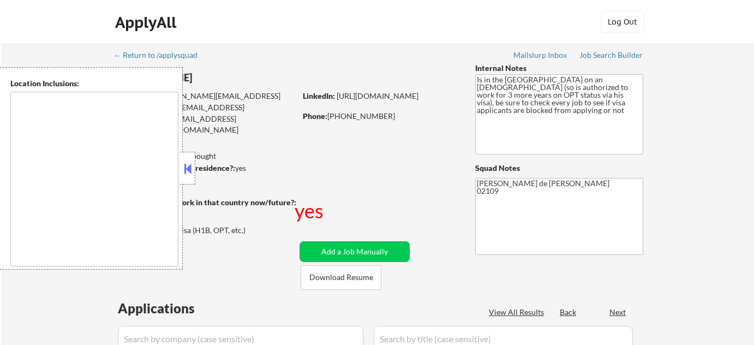
select select ""pending""
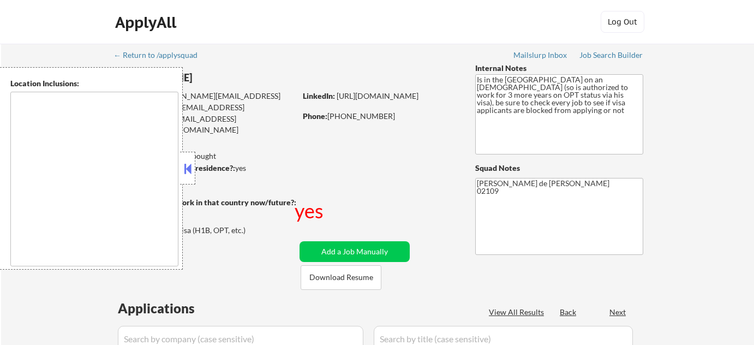
select select ""pending""
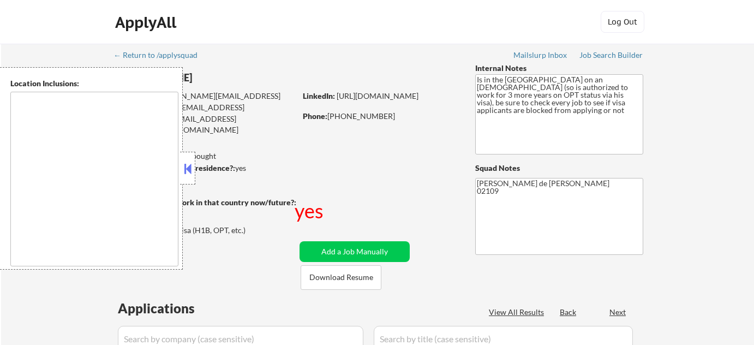
select select ""pending""
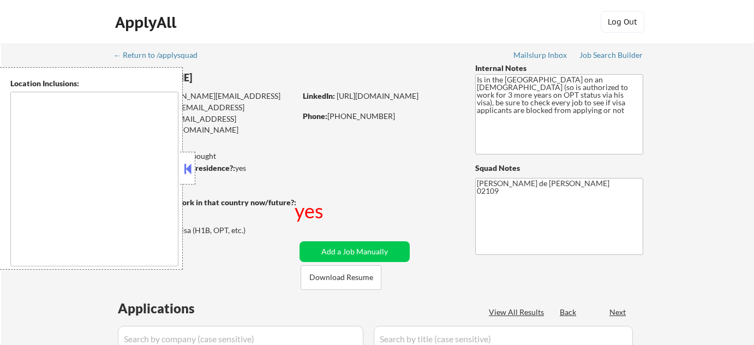
select select ""pending""
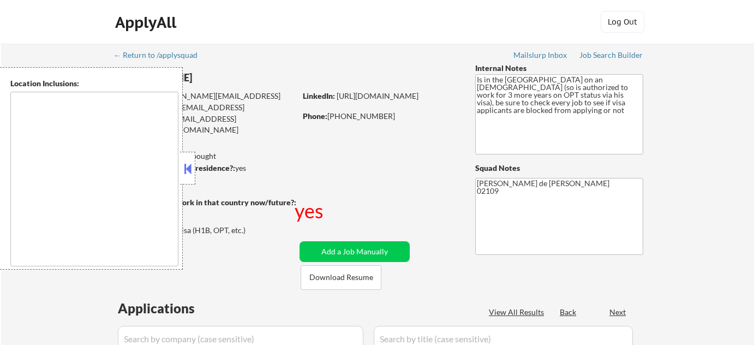
select select ""pending""
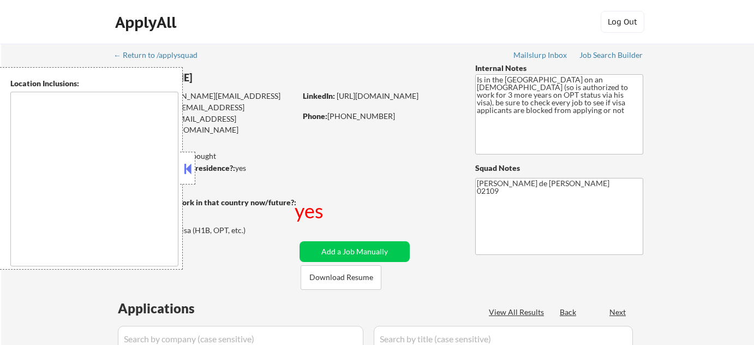
select select ""pending""
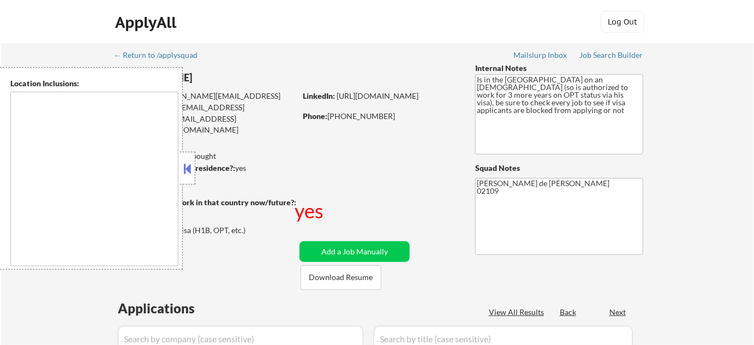
type textarea "[GEOGRAPHIC_DATA], [GEOGRAPHIC_DATA] [GEOGRAPHIC_DATA][PERSON_NAME], [GEOGRAPHI…"
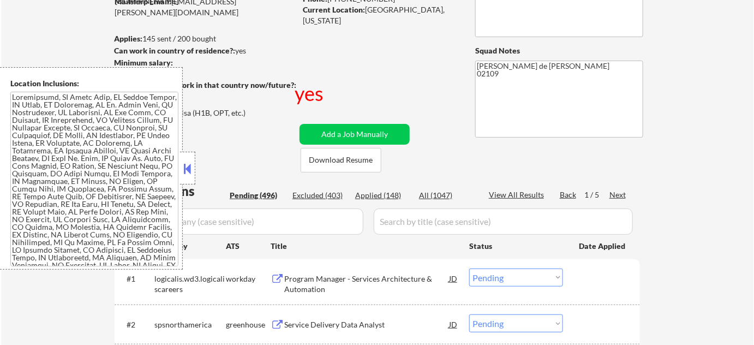
scroll to position [148, 0]
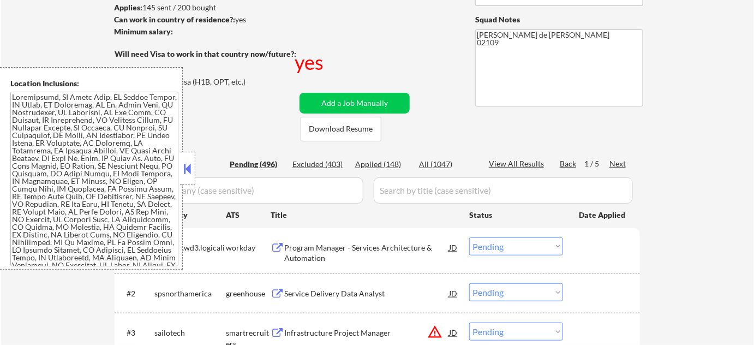
click at [188, 168] on button at bounding box center [188, 168] width 12 height 16
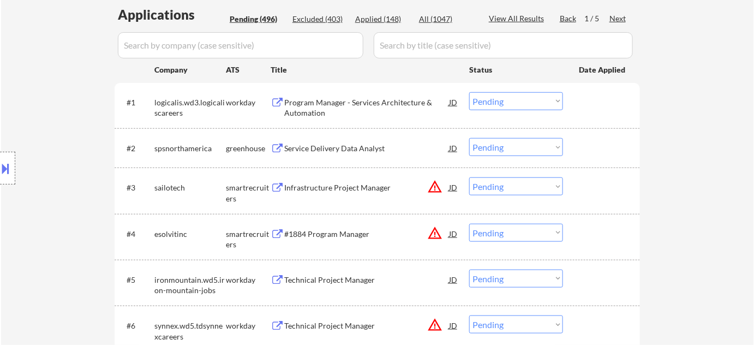
scroll to position [297, 0]
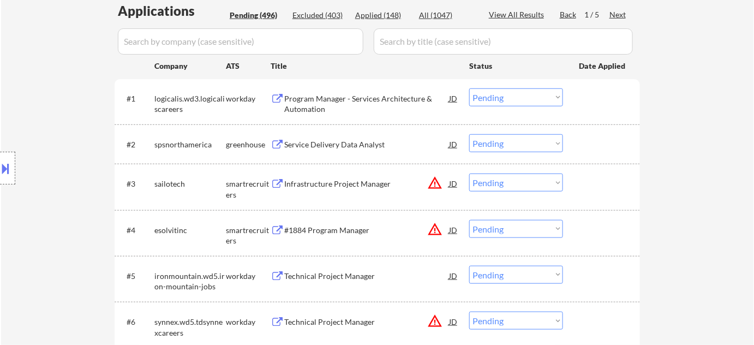
click at [339, 100] on div "Program Manager - Services Architecture & Automation" at bounding box center [366, 103] width 165 height 21
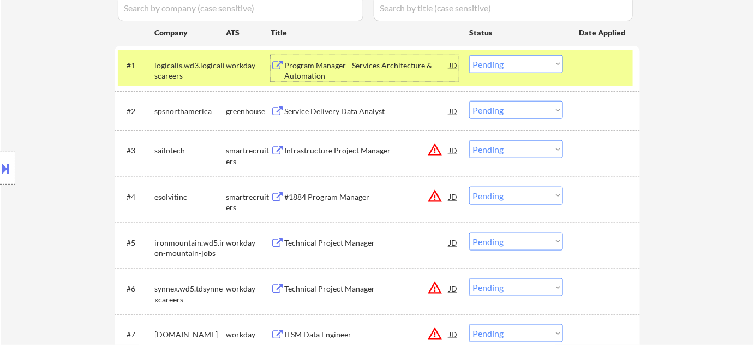
scroll to position [347, 0]
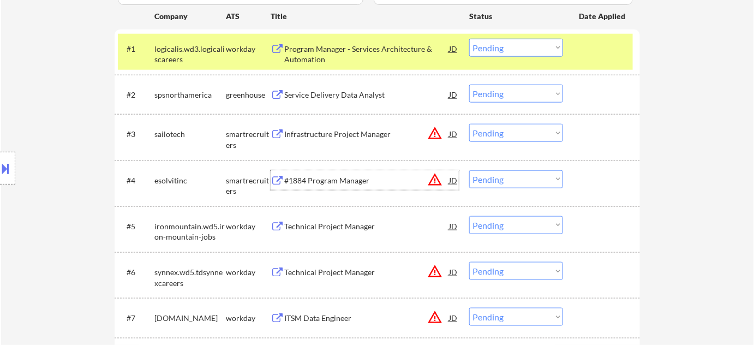
click at [320, 175] on div "#1884 Program Manager" at bounding box center [366, 180] width 165 height 11
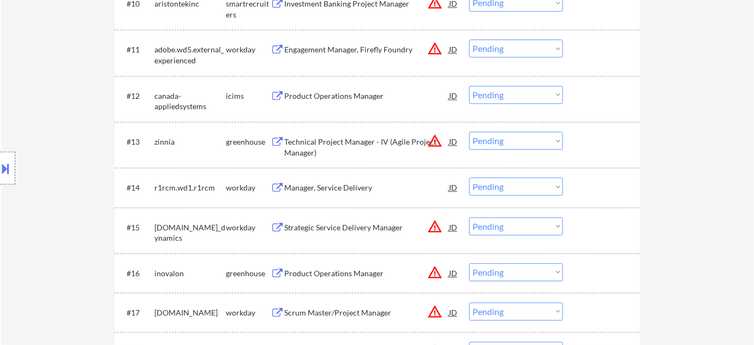
scroll to position [794, 0]
click at [319, 93] on div "Product Operations Manager" at bounding box center [366, 95] width 165 height 11
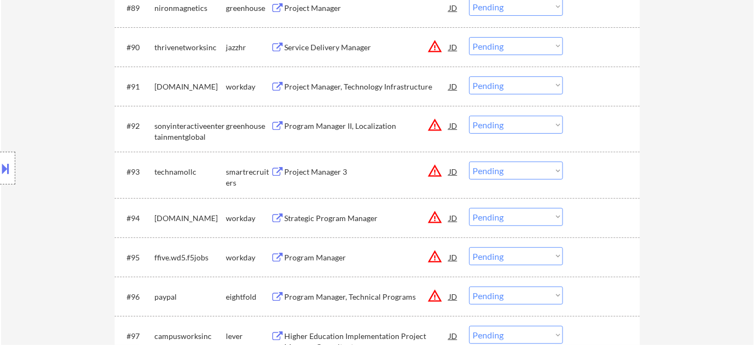
scroll to position [4267, 0]
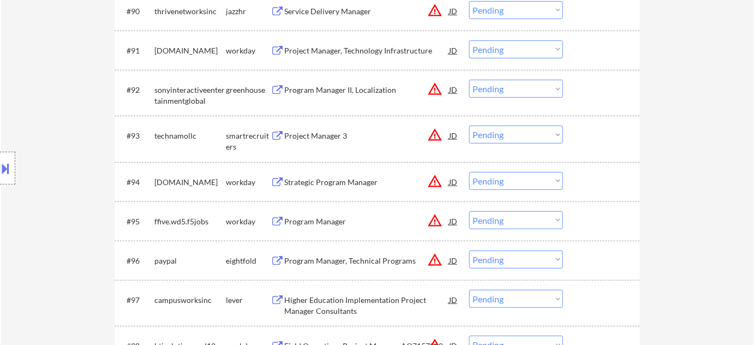
click at [436, 134] on button "warning_amber" at bounding box center [434, 134] width 15 height 15
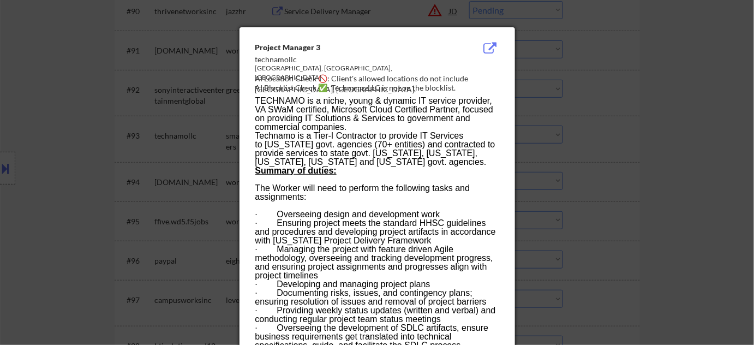
click at [594, 129] on div at bounding box center [377, 172] width 754 height 345
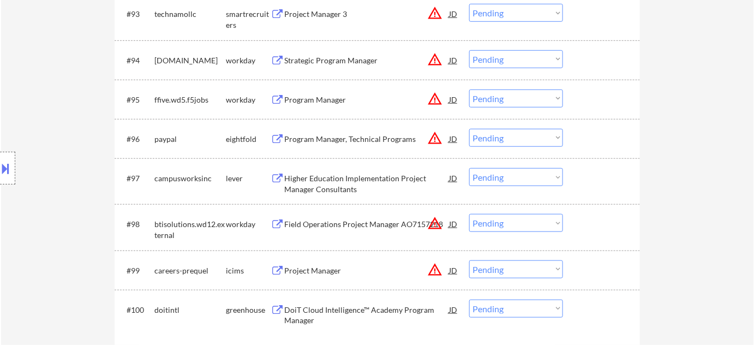
scroll to position [4565, 0]
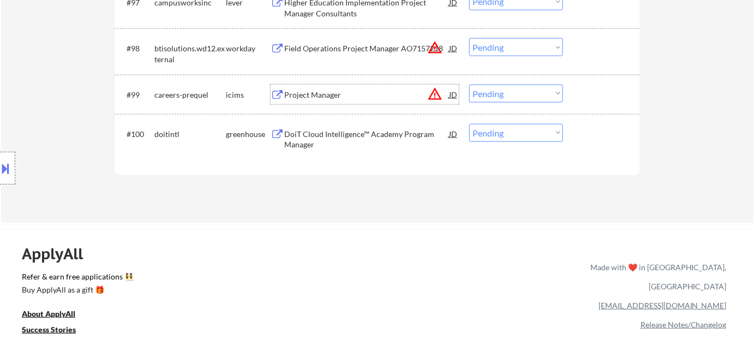
click at [333, 100] on div "Project Manager" at bounding box center [366, 95] width 165 height 20
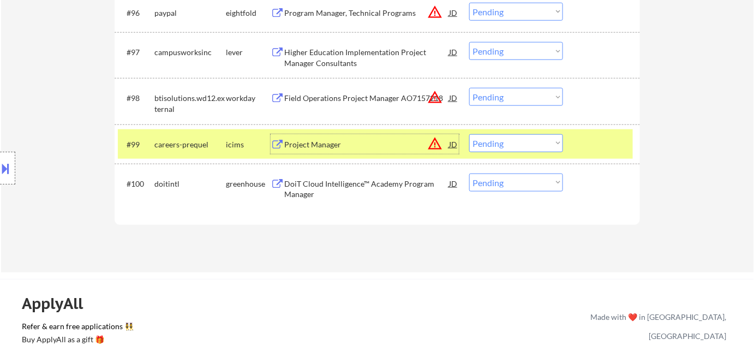
scroll to position [4465, 0]
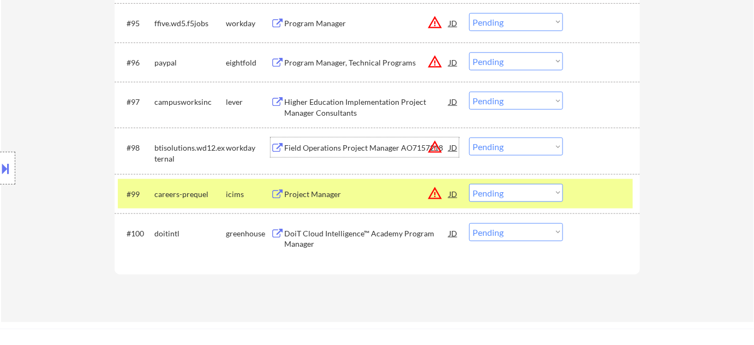
click at [342, 148] on div "Field Operations Project Manager AO7157218" at bounding box center [366, 147] width 165 height 11
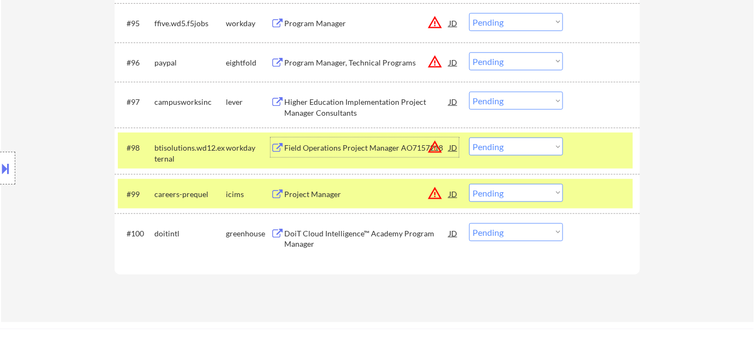
click at [0, 165] on button at bounding box center [6, 168] width 12 height 18
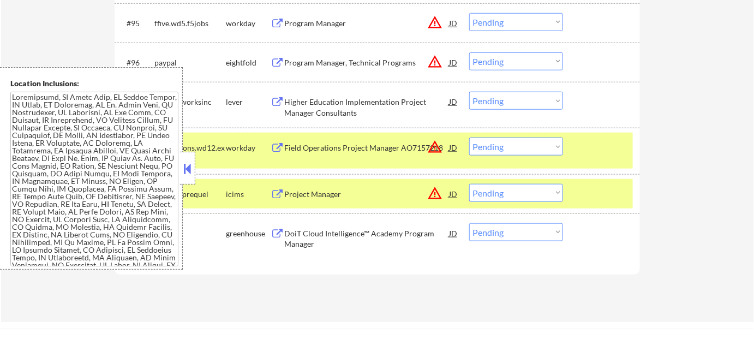
scroll to position [2225, 0]
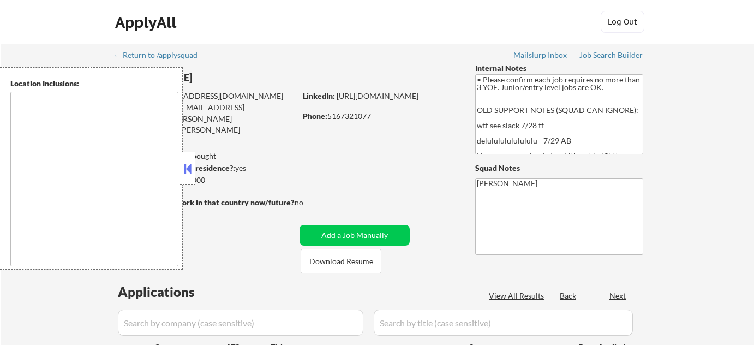
select select ""pending""
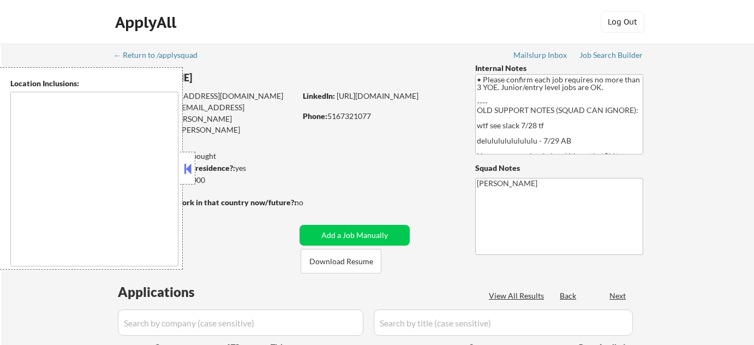
select select ""pending""
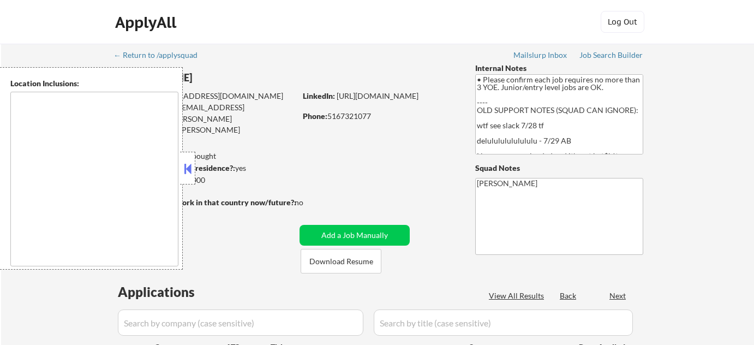
select select ""pending""
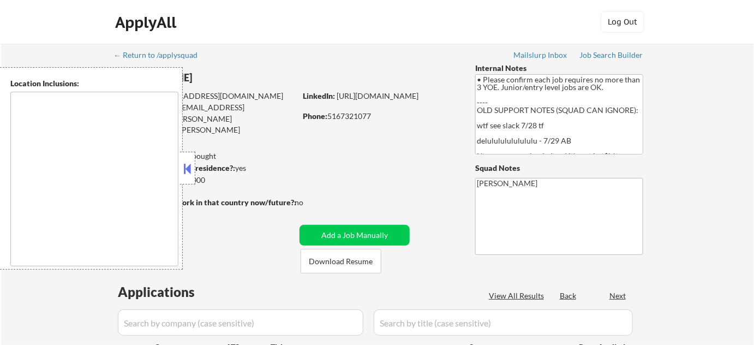
type textarea "New York, NY Jersey City, NJ Hoboken, NJ Union City, NJ Weehawken, NJ West New …"
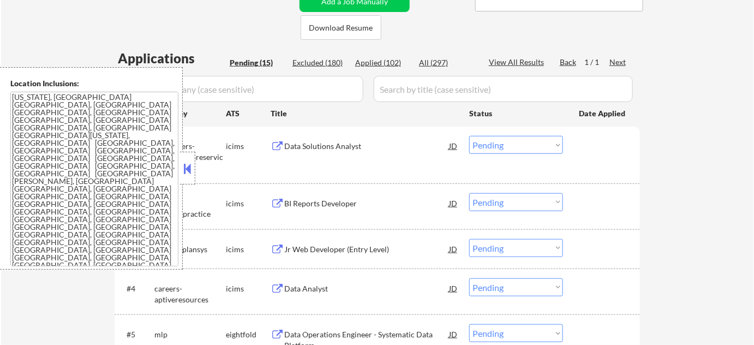
scroll to position [248, 0]
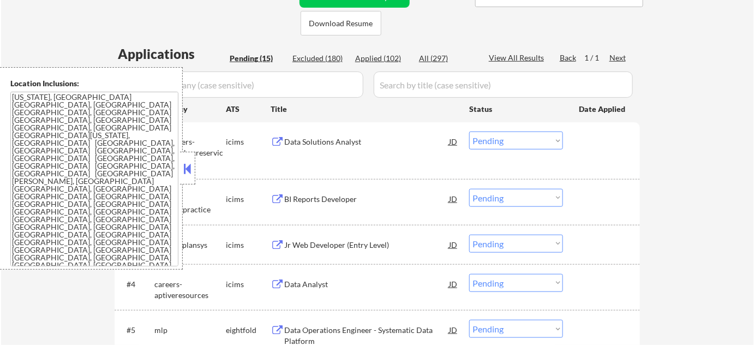
click at [190, 166] on button at bounding box center [188, 168] width 12 height 16
